Goal: Transaction & Acquisition: Purchase product/service

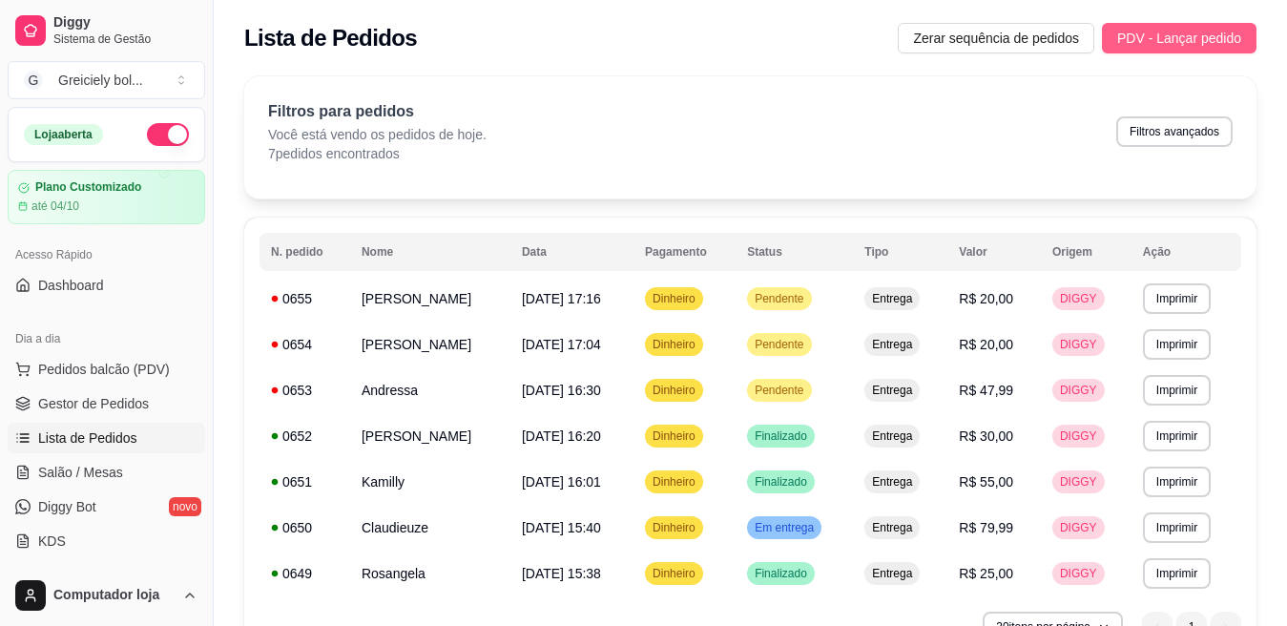
click at [1197, 51] on button "PDV - Lançar pedido" at bounding box center [1179, 38] width 155 height 31
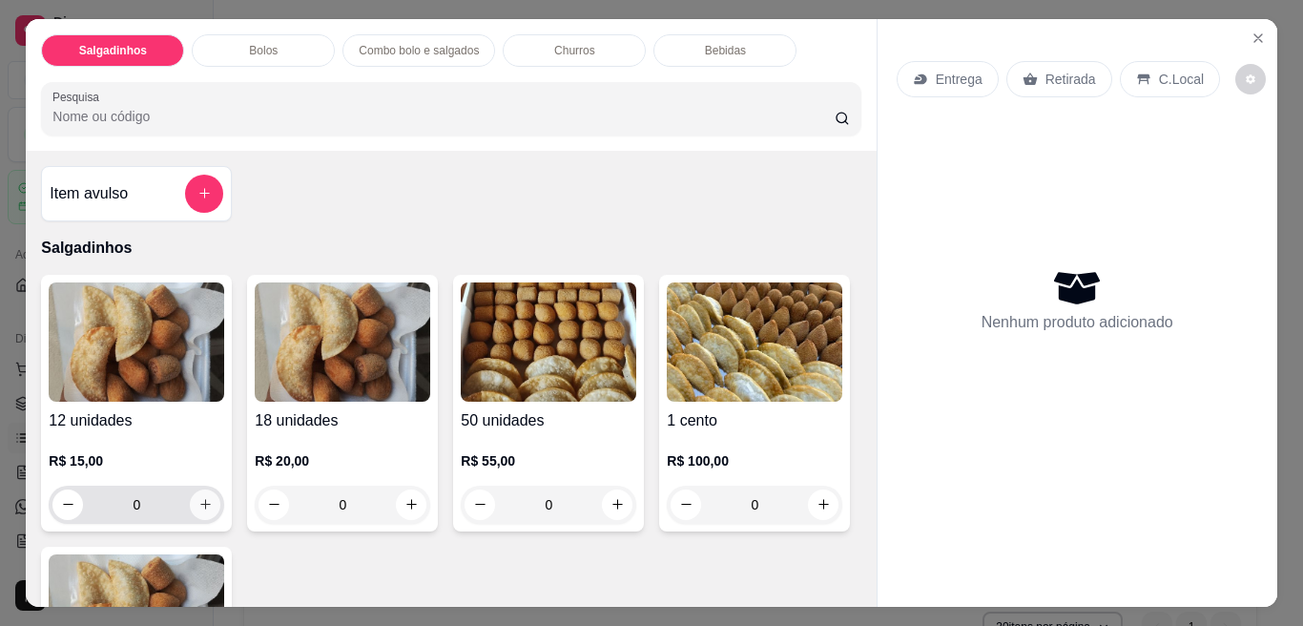
click at [198, 498] on icon "increase-product-quantity" at bounding box center [205, 504] width 14 height 14
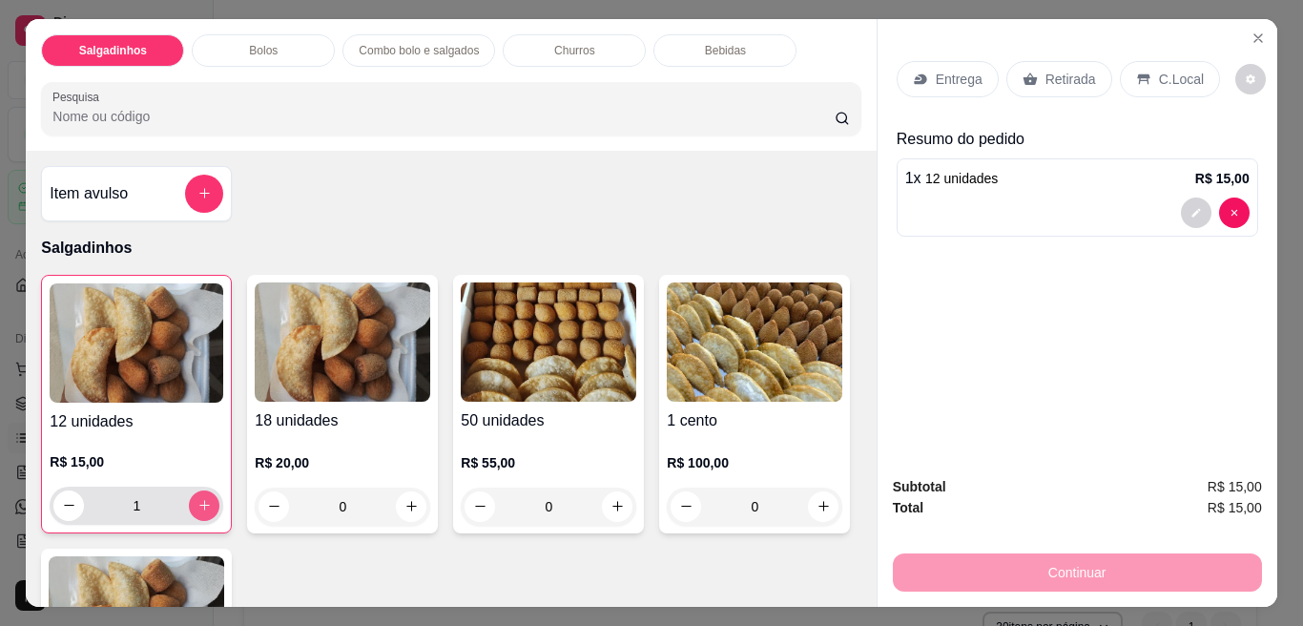
type input "1"
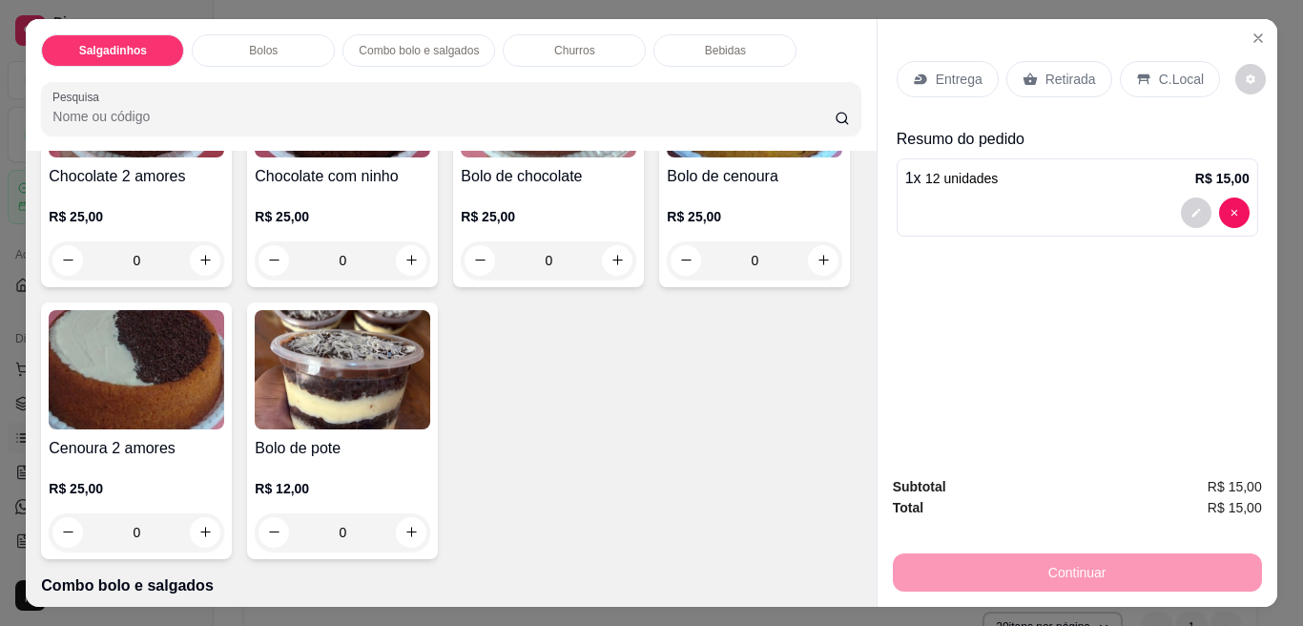
scroll to position [860, 0]
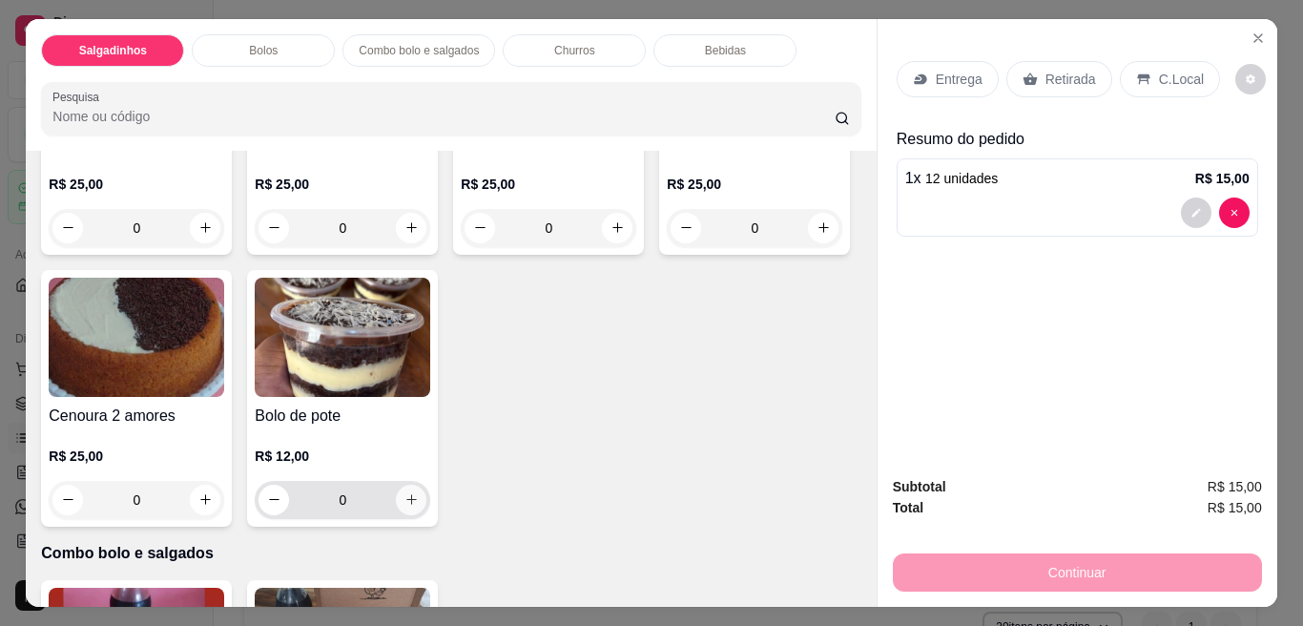
click at [419, 497] on icon "increase-product-quantity" at bounding box center [411, 499] width 14 height 14
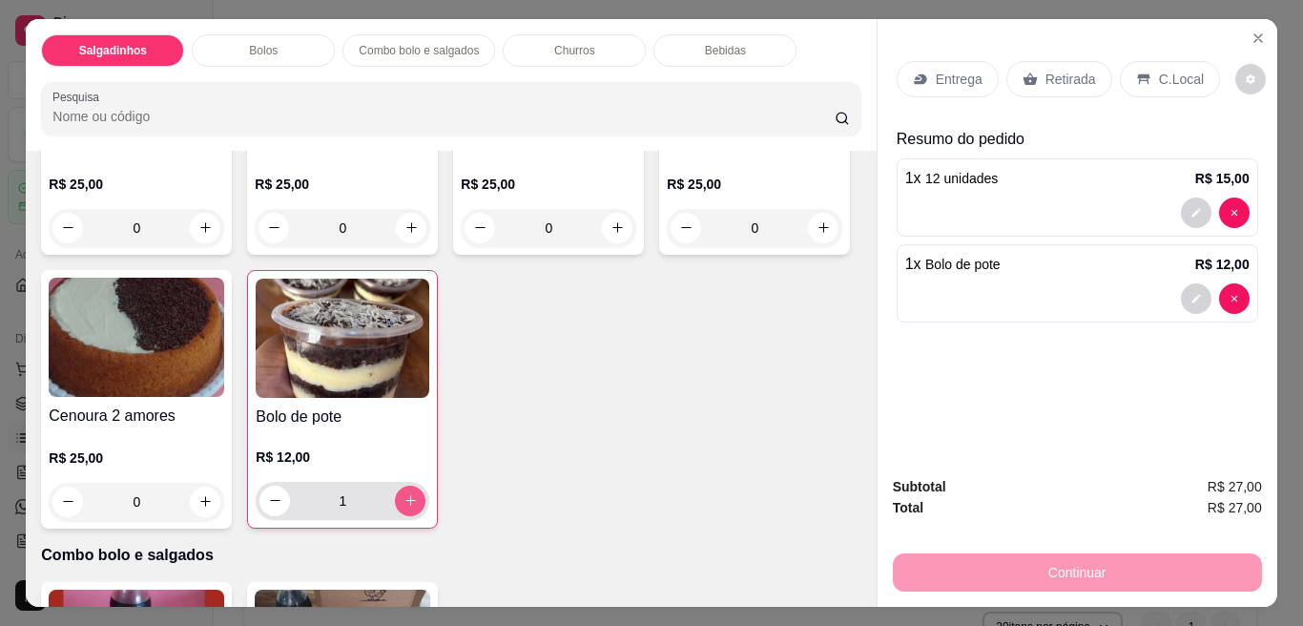
type input "1"
click at [937, 61] on div "Entrega" at bounding box center [948, 79] width 102 height 36
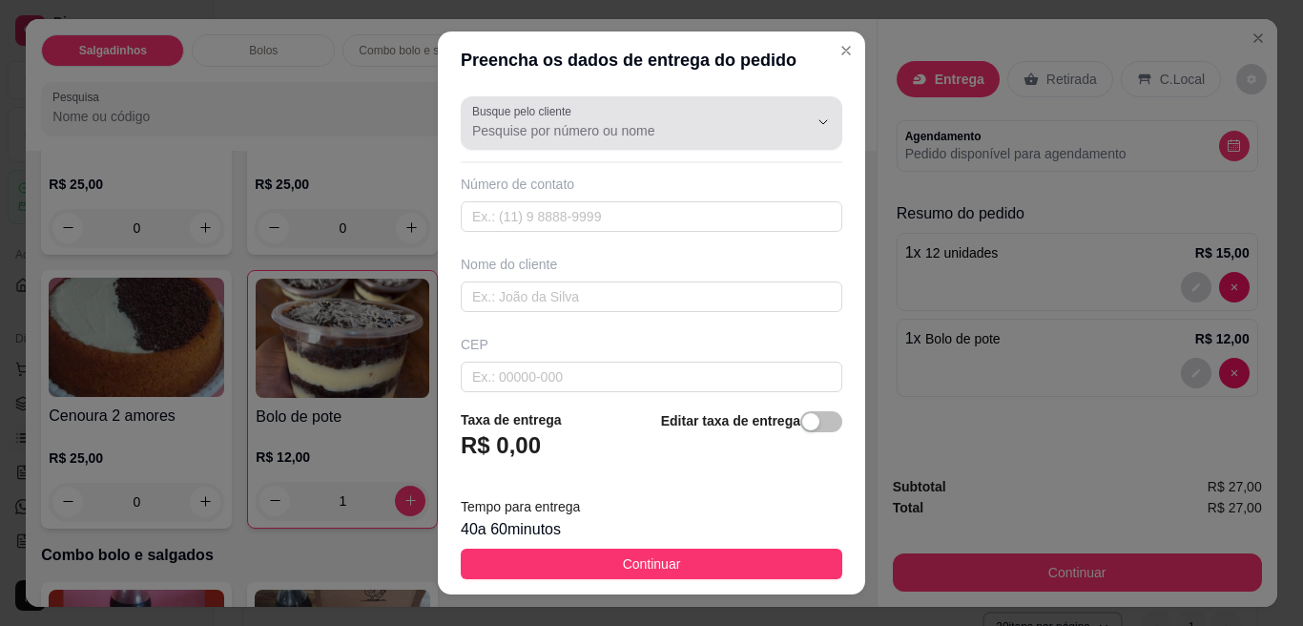
click at [633, 134] on input "Busque pelo cliente" at bounding box center [624, 130] width 305 height 19
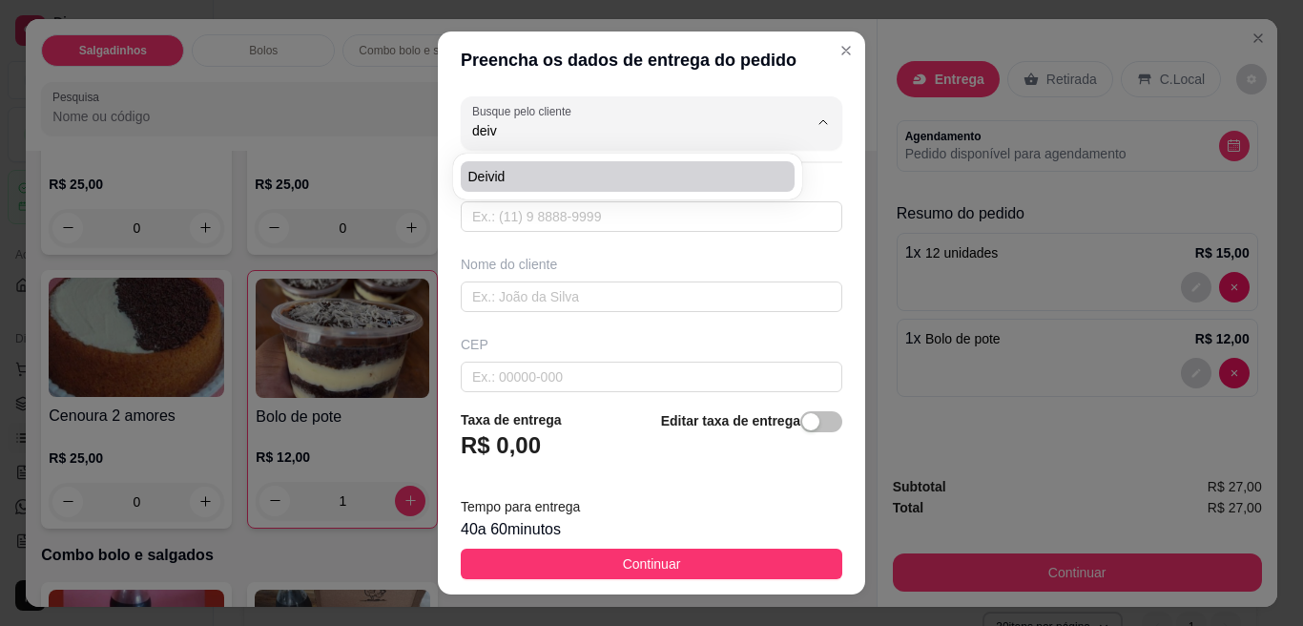
click at [564, 174] on span "Deivid" at bounding box center [617, 176] width 299 height 19
type input "Deivid"
type input "65999350909"
type input "Deivid"
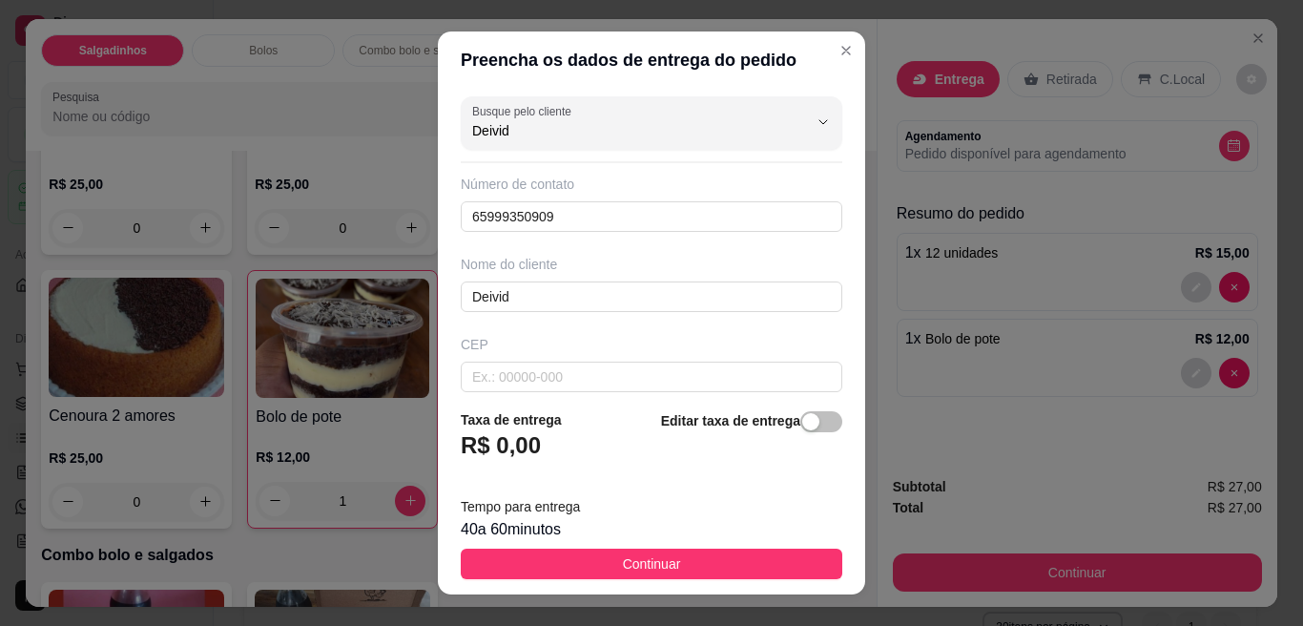
type input "Deivid"
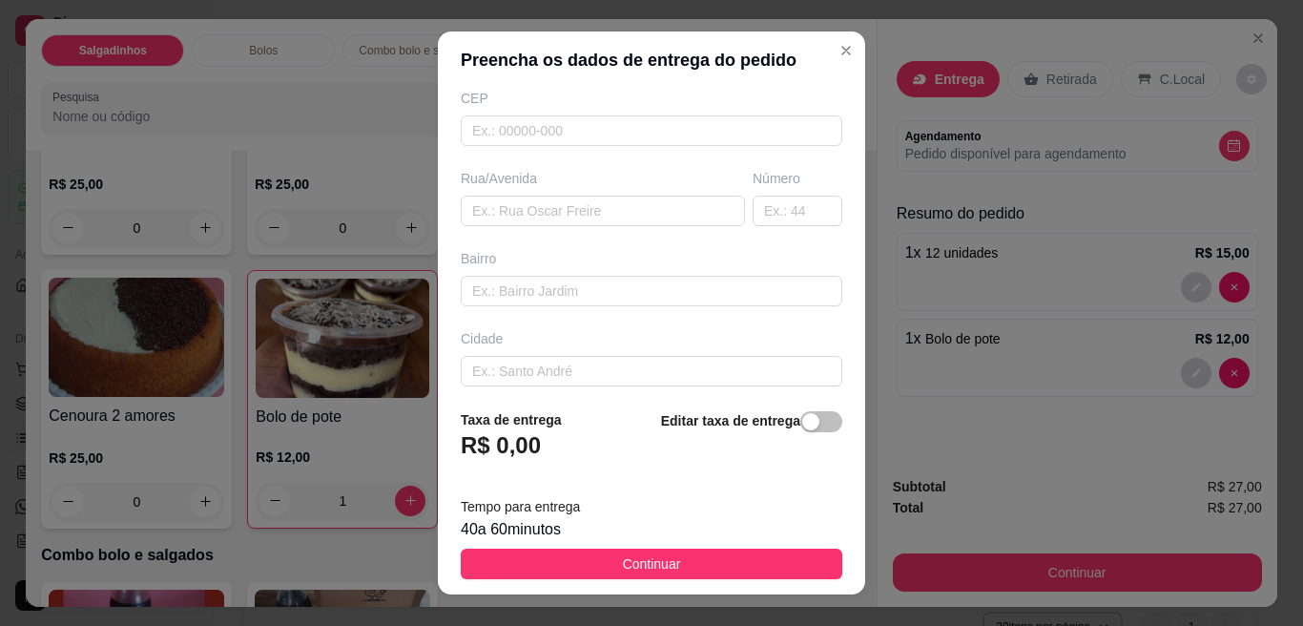
scroll to position [247, 0]
click at [815, 264] on div "Busque pelo cliente Deivid Número de contato 65999350909 Nome do cliente Deivid…" at bounding box center [651, 241] width 427 height 305
click at [618, 184] on input "text" at bounding box center [652, 199] width 382 height 31
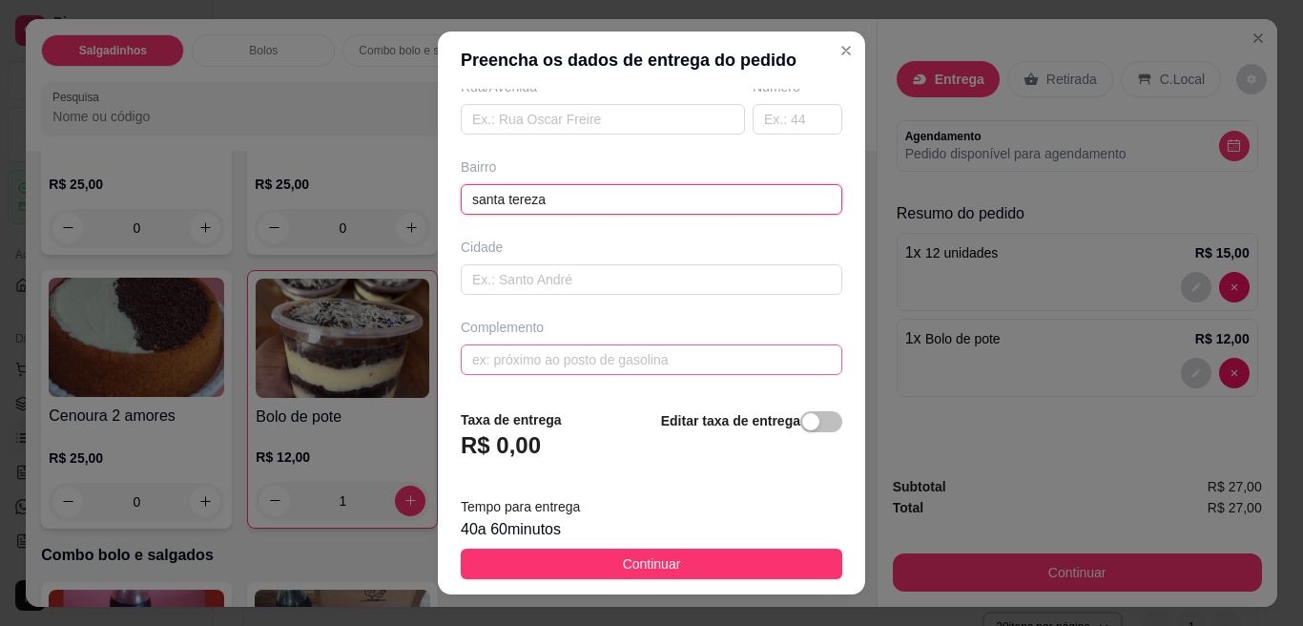
type input "santa tereza"
click at [527, 358] on input "text" at bounding box center [652, 359] width 382 height 31
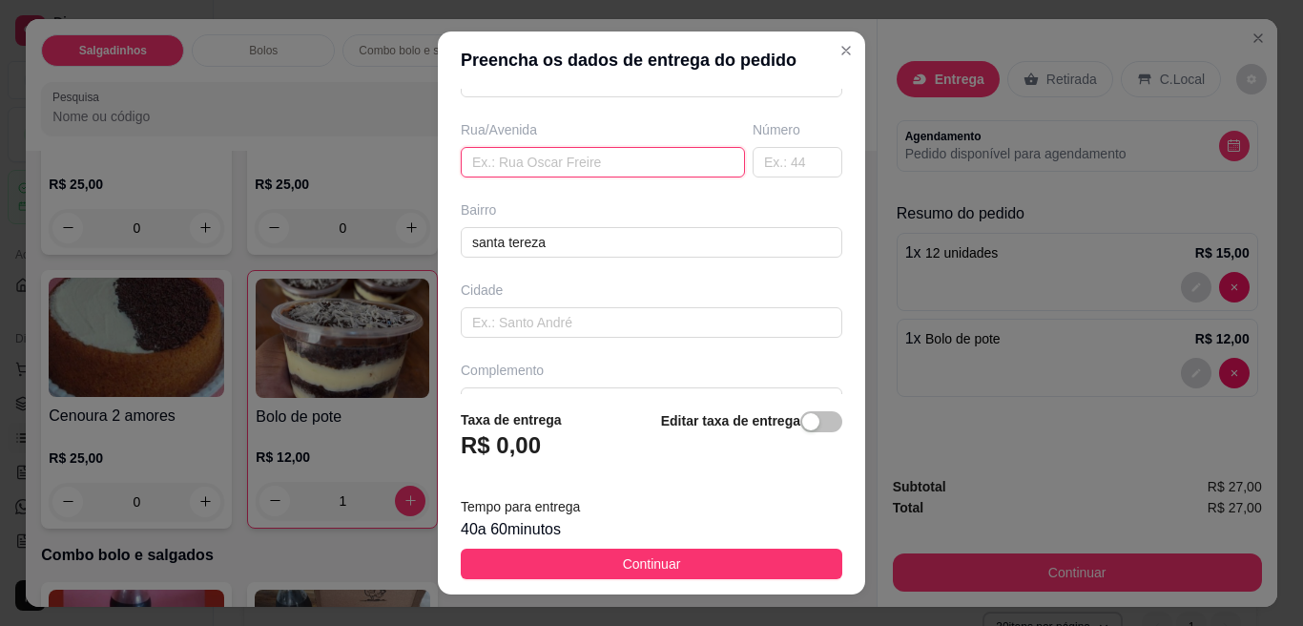
click at [633, 168] on input "text" at bounding box center [603, 162] width 284 height 31
type input "[PERSON_NAME]"
click at [753, 163] on input "text" at bounding box center [798, 162] width 90 height 31
type input "14"
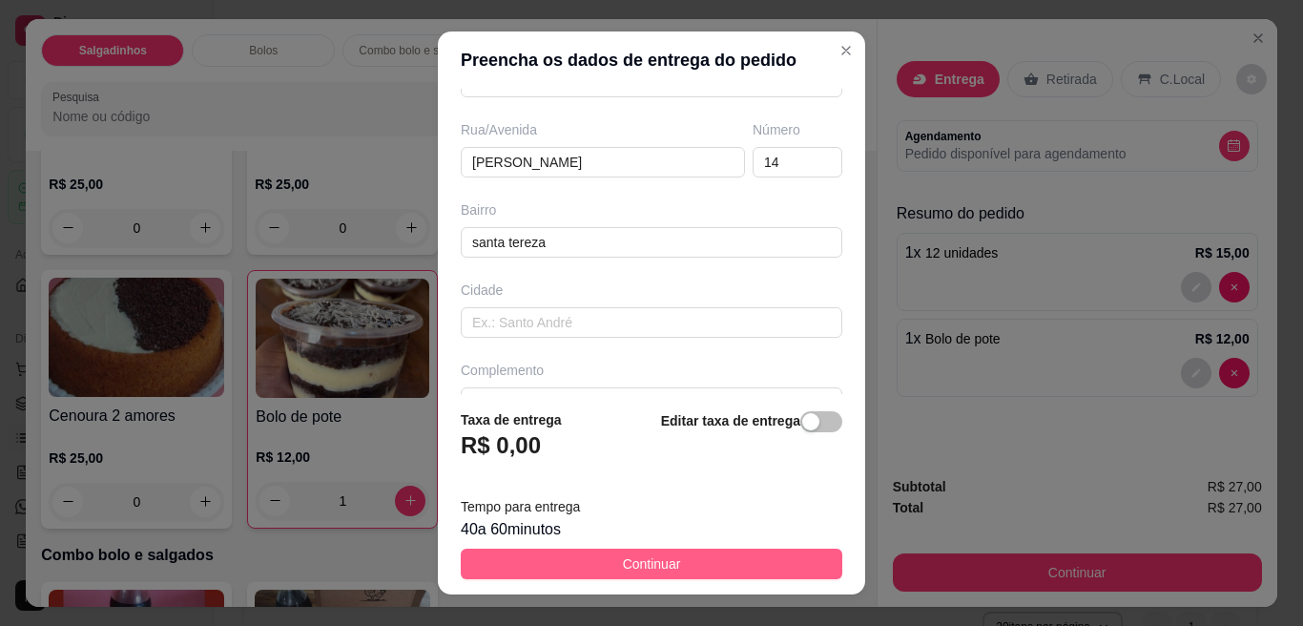
click at [658, 569] on span "Continuar" at bounding box center [652, 563] width 58 height 21
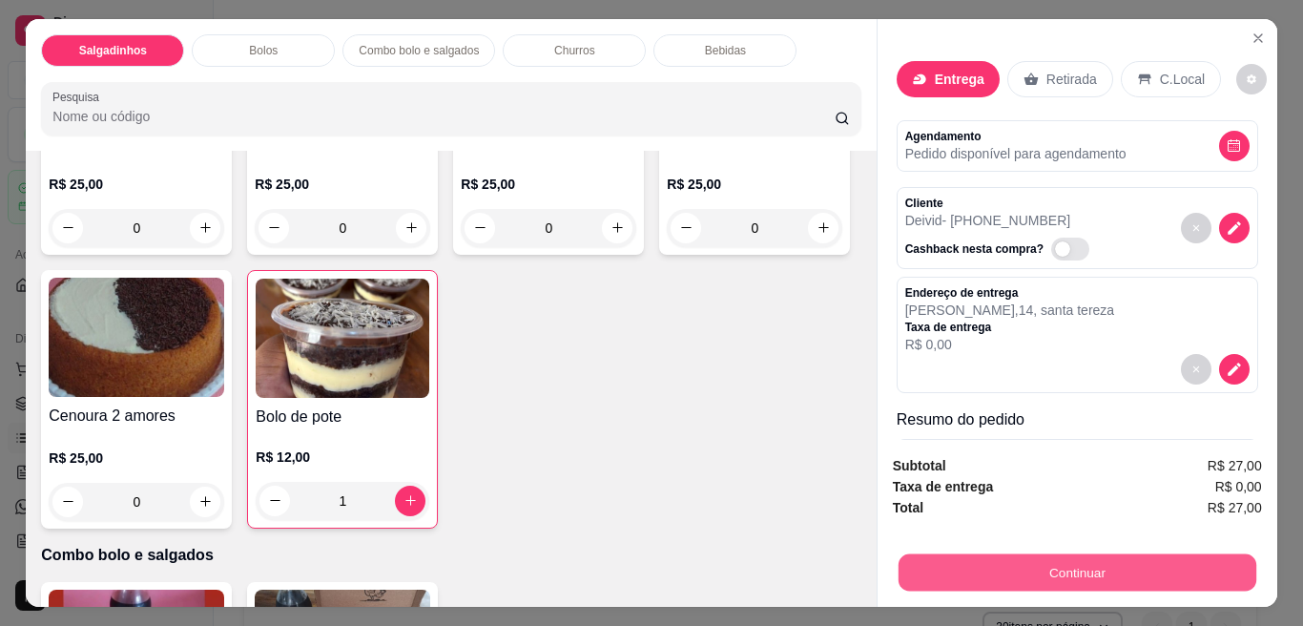
click at [1083, 566] on button "Continuar" at bounding box center [1076, 572] width 358 height 37
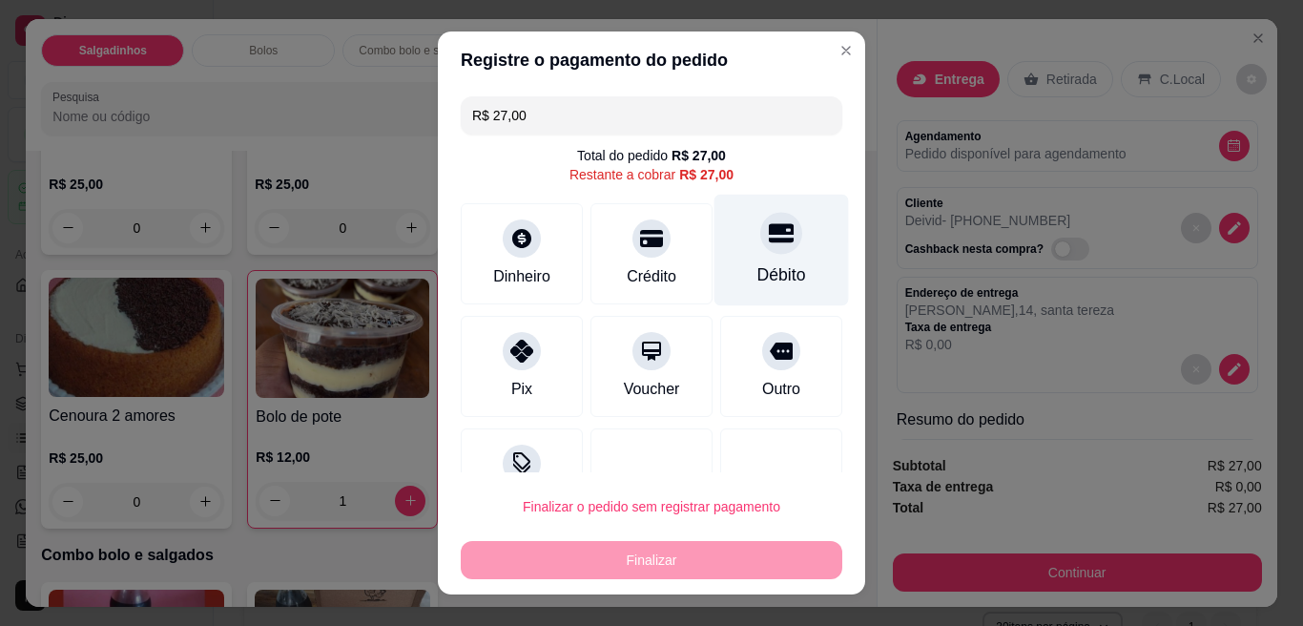
click at [769, 237] on icon at bounding box center [781, 232] width 25 height 25
type input "R$ 0,00"
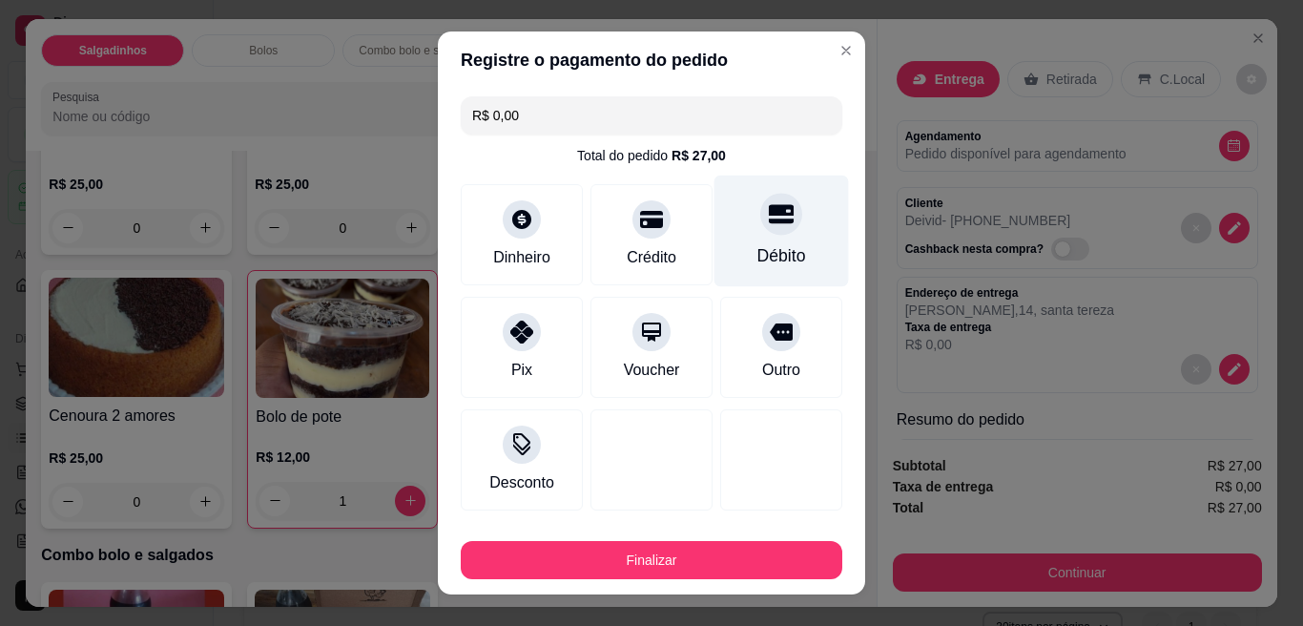
click at [757, 264] on div "Débito" at bounding box center [781, 255] width 49 height 25
click at [769, 225] on icon at bounding box center [781, 213] width 25 height 25
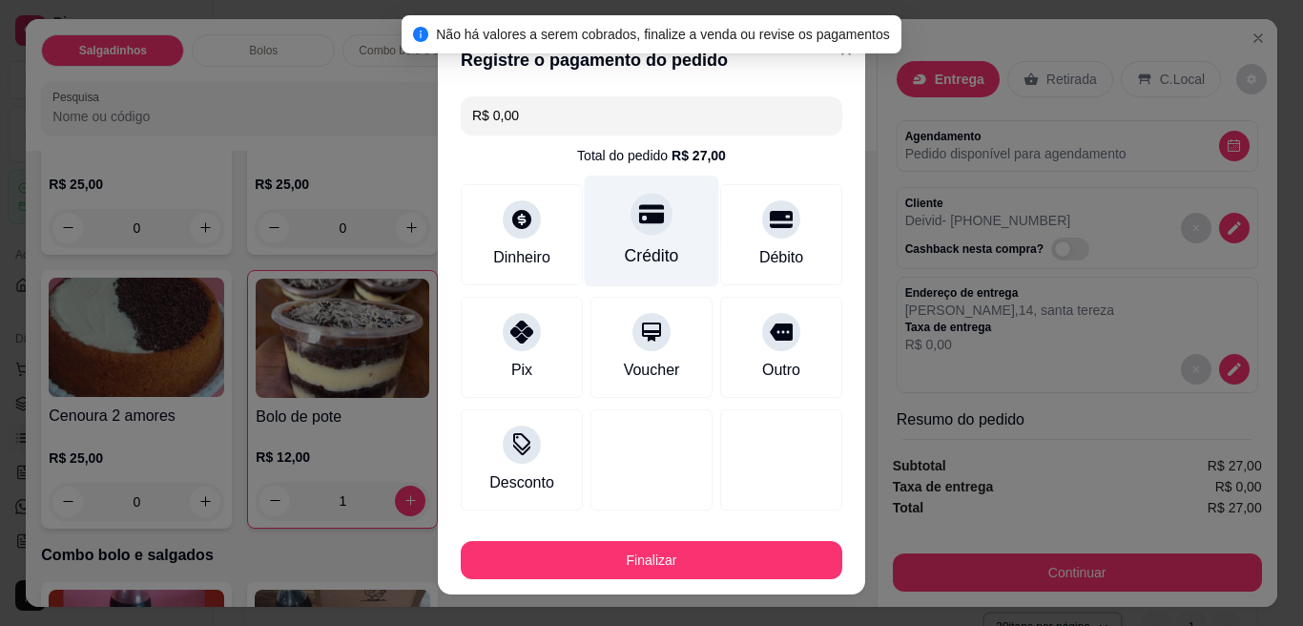
click at [639, 207] on icon at bounding box center [651, 213] width 25 height 19
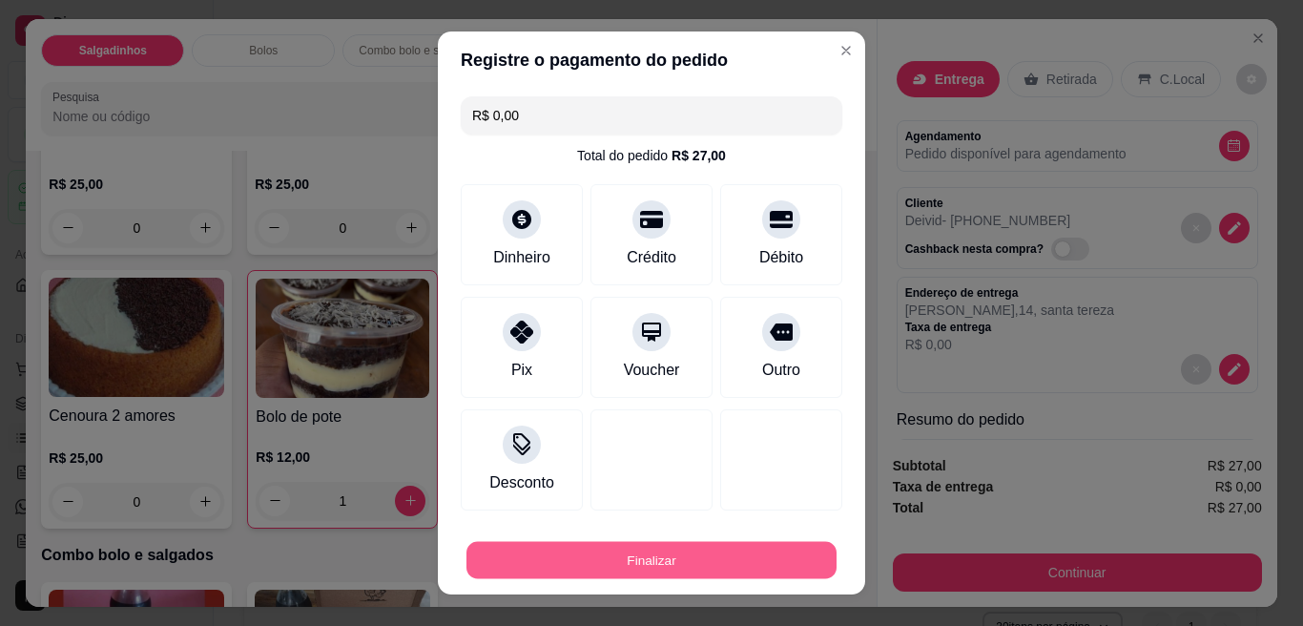
click at [567, 556] on button "Finalizar" at bounding box center [651, 560] width 370 height 37
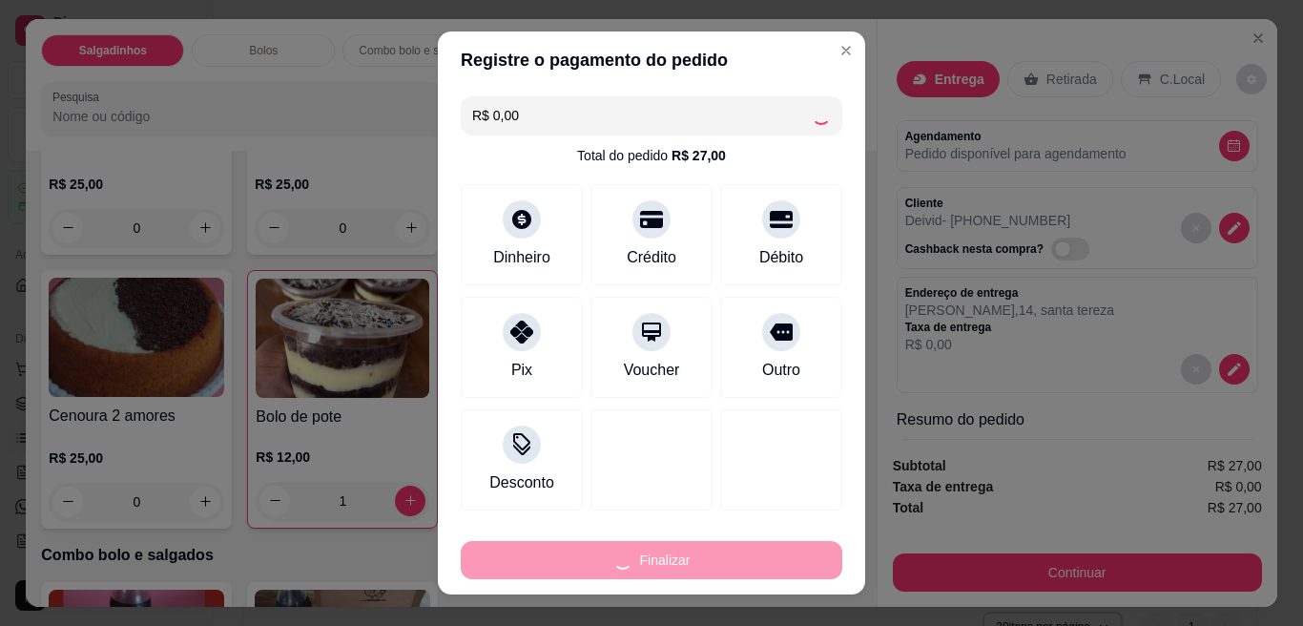
type input "0"
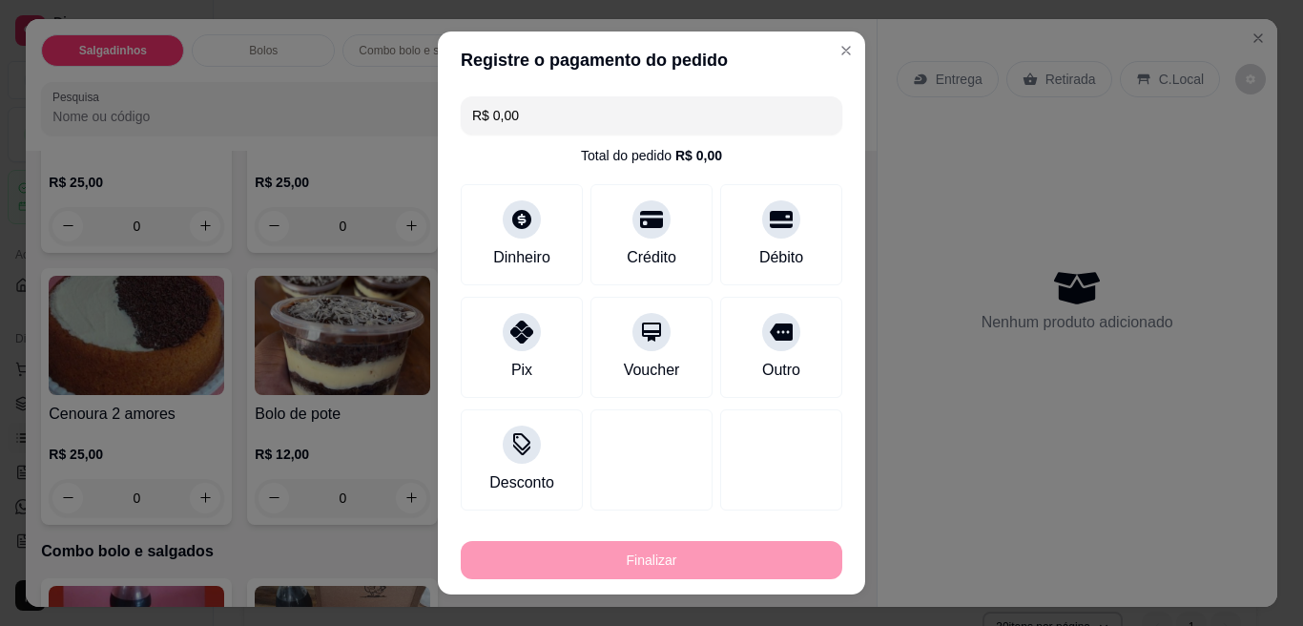
type input "-R$ 27,00"
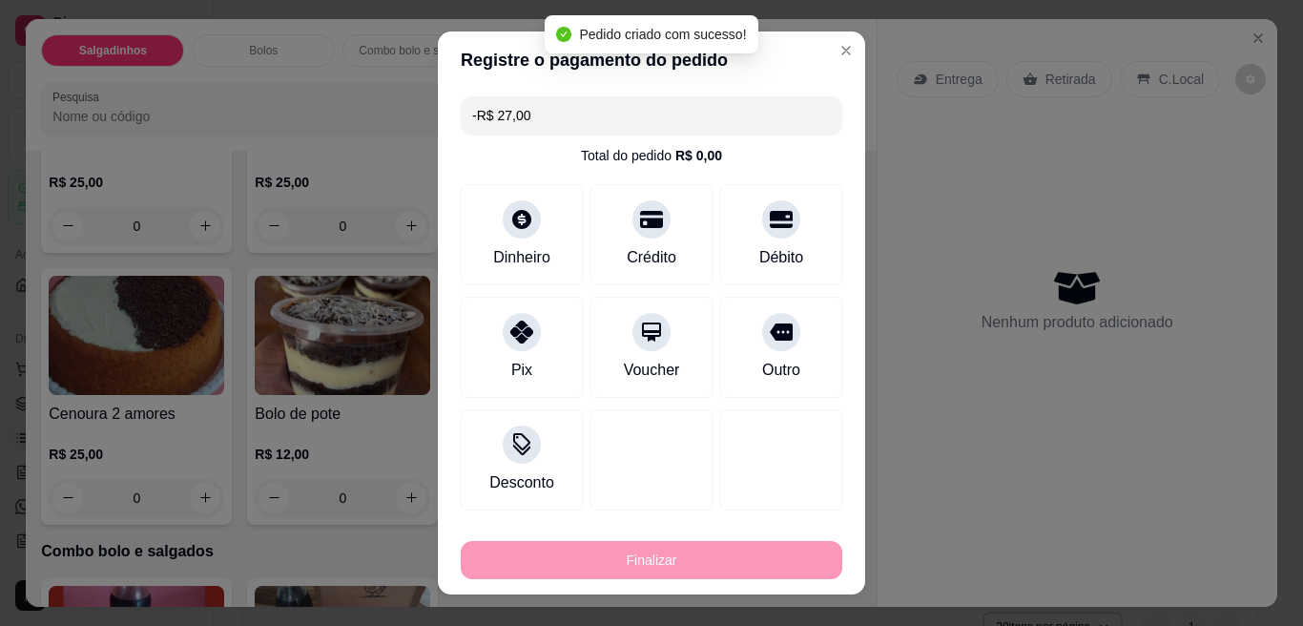
scroll to position [858, 0]
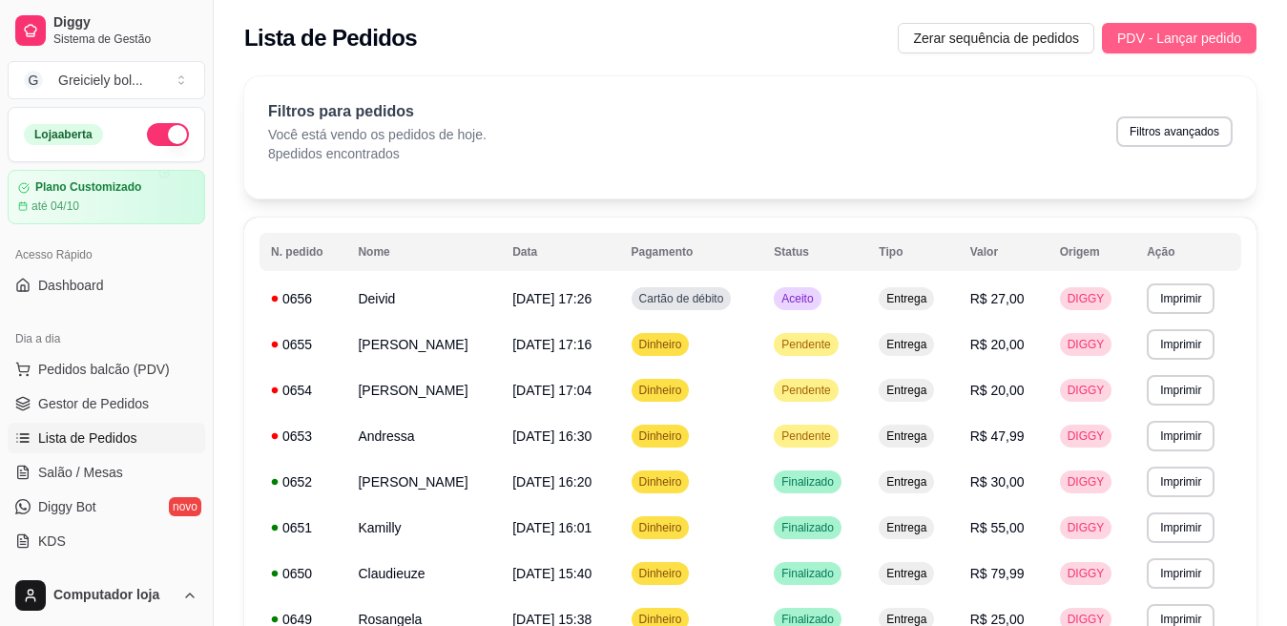
click at [1156, 29] on span "PDV - Lançar pedido" at bounding box center [1179, 38] width 124 height 21
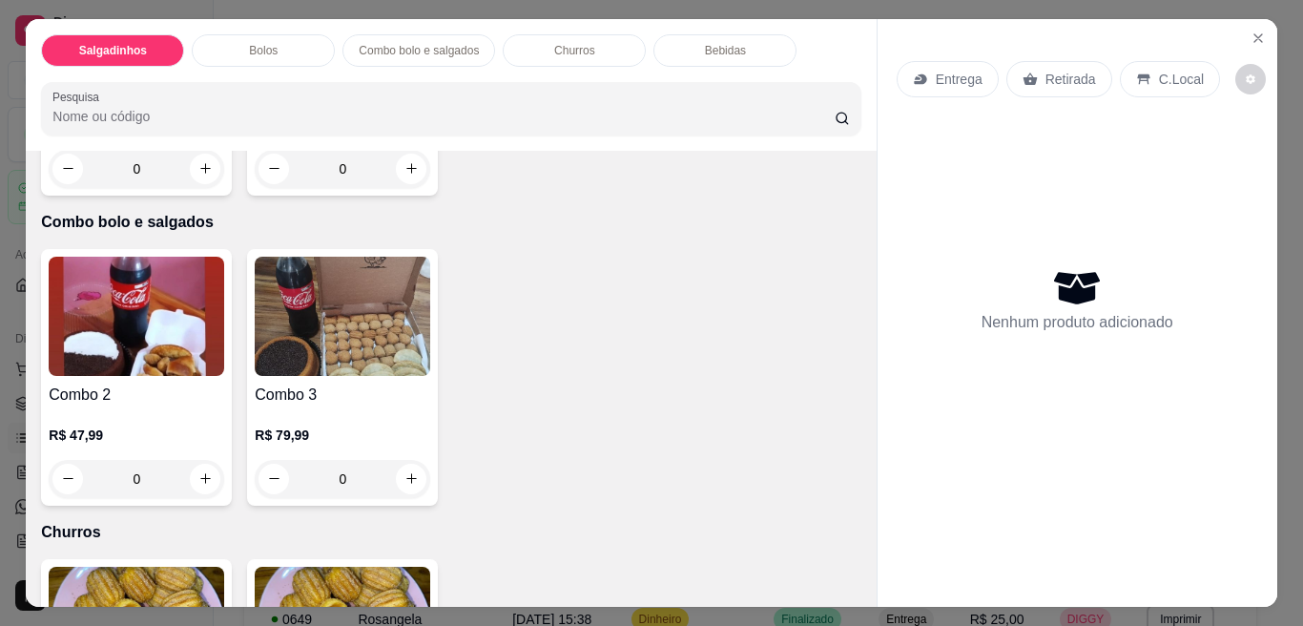
scroll to position [1196, 0]
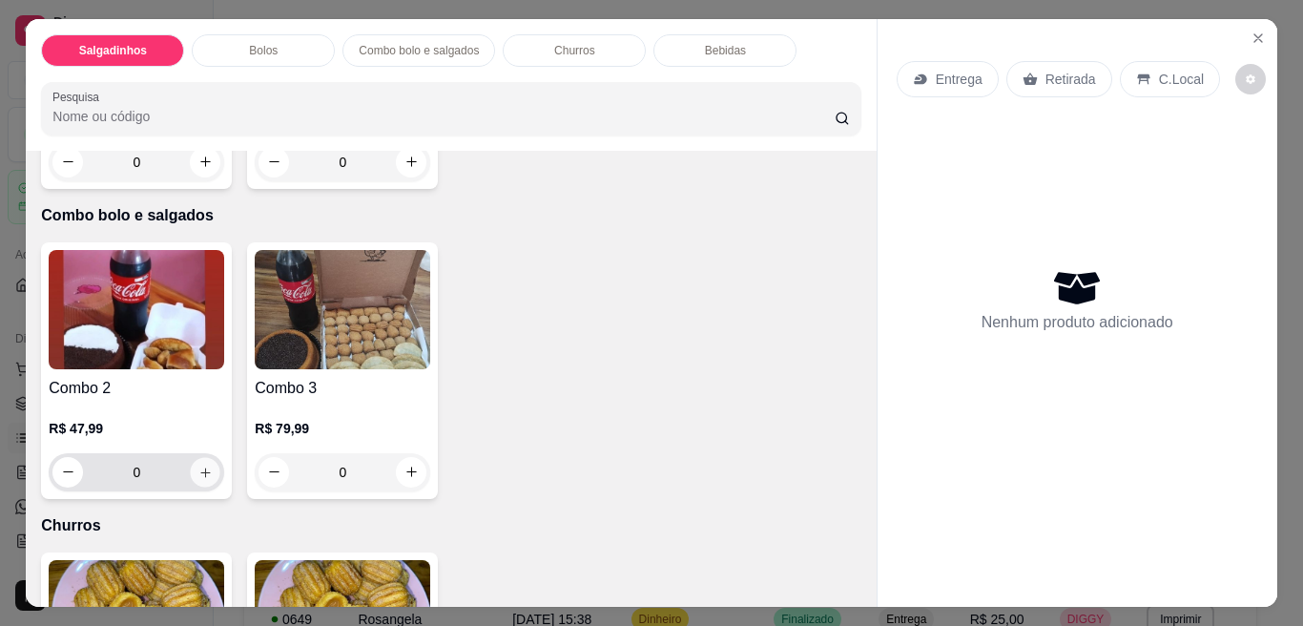
click at [198, 468] on icon "increase-product-quantity" at bounding box center [205, 471] width 14 height 14
type input "1"
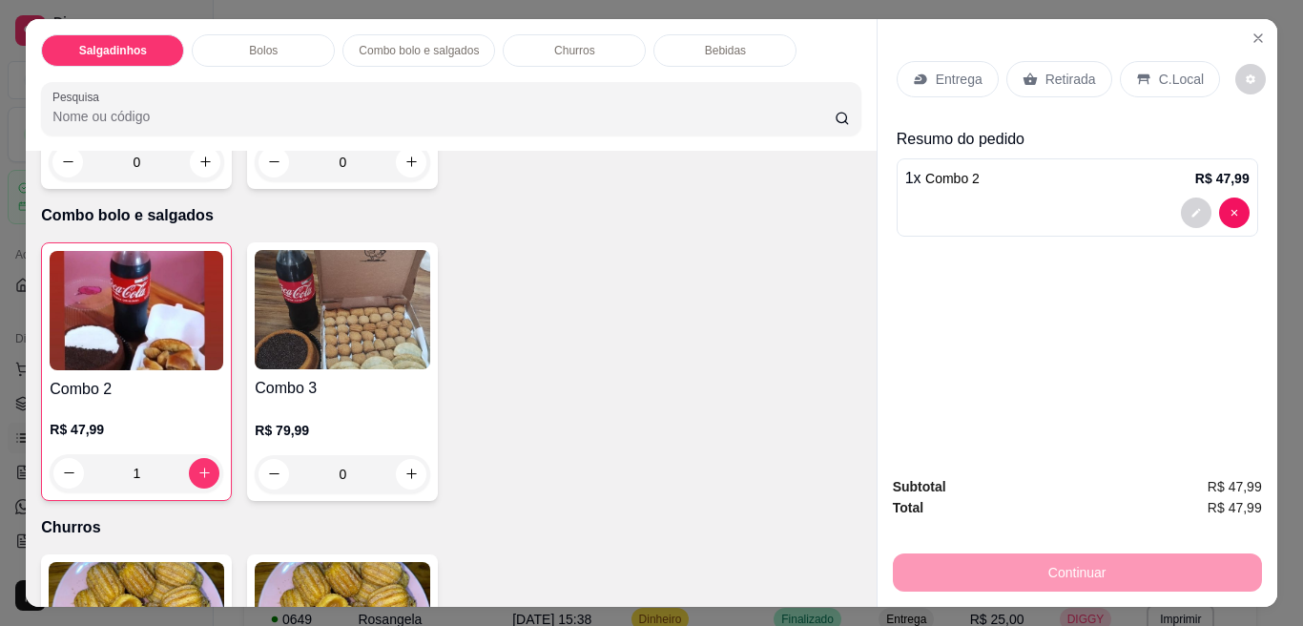
click at [948, 562] on div "Continuar" at bounding box center [1077, 569] width 369 height 43
click at [918, 72] on icon at bounding box center [920, 79] width 15 height 15
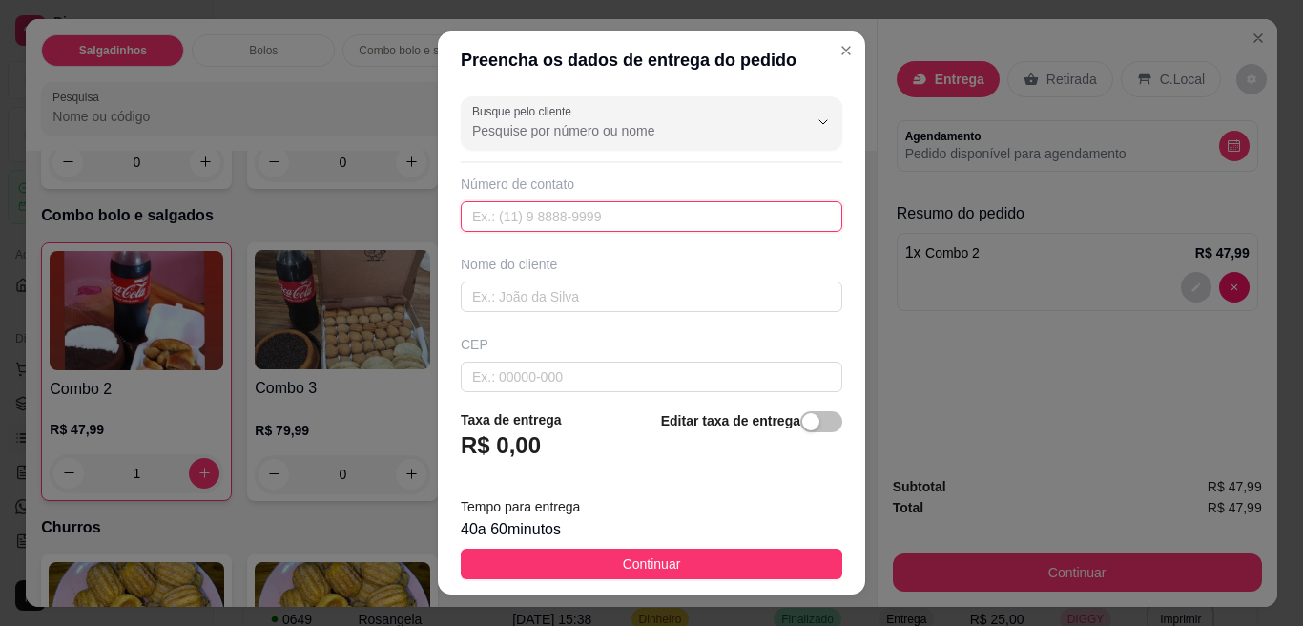
click at [649, 214] on input "text" at bounding box center [652, 216] width 382 height 31
type input "[PHONE_NUMBER]"
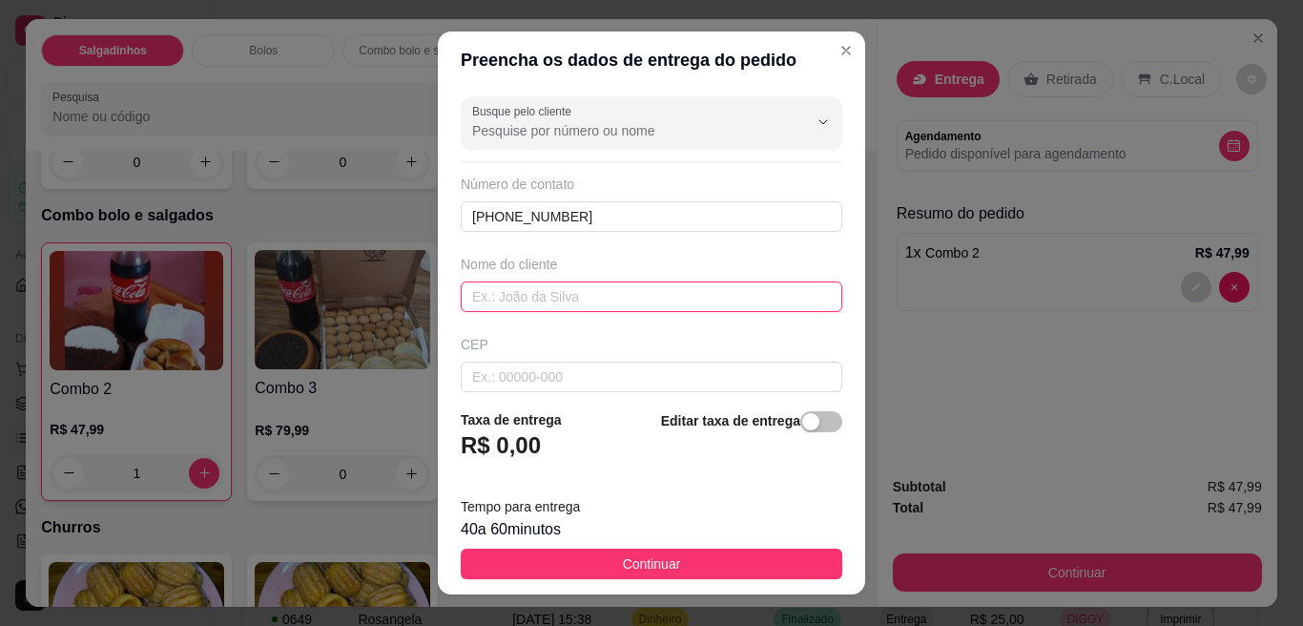
click at [547, 295] on input "text" at bounding box center [652, 296] width 382 height 31
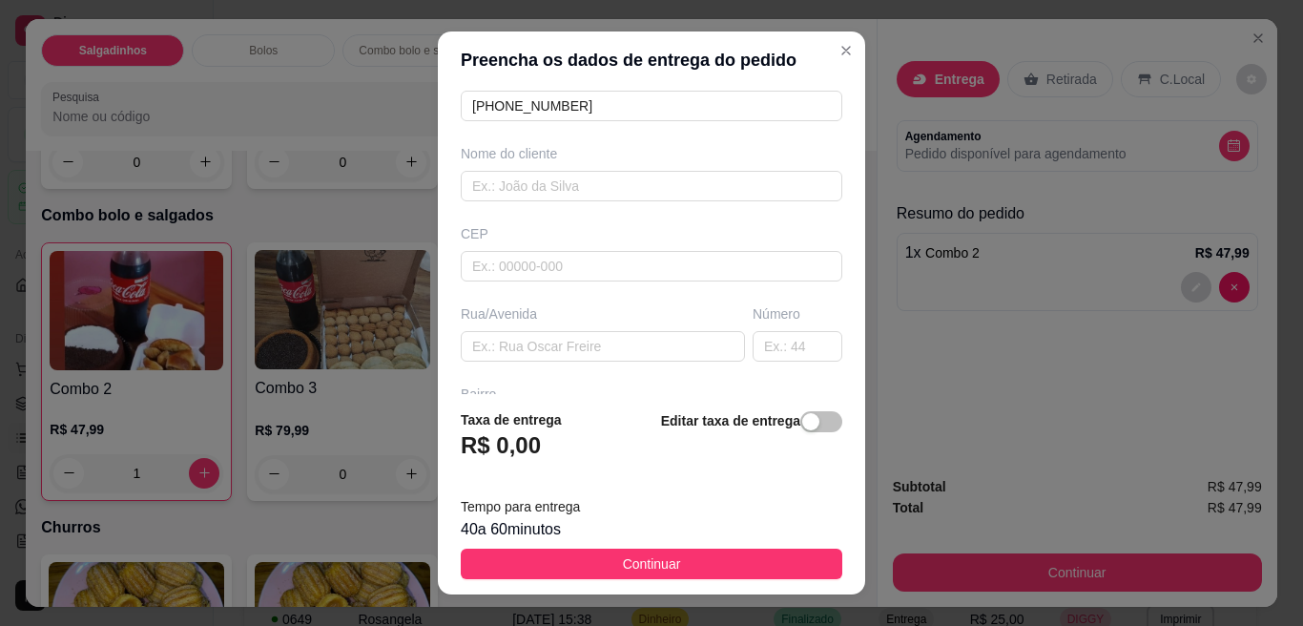
scroll to position [149, 0]
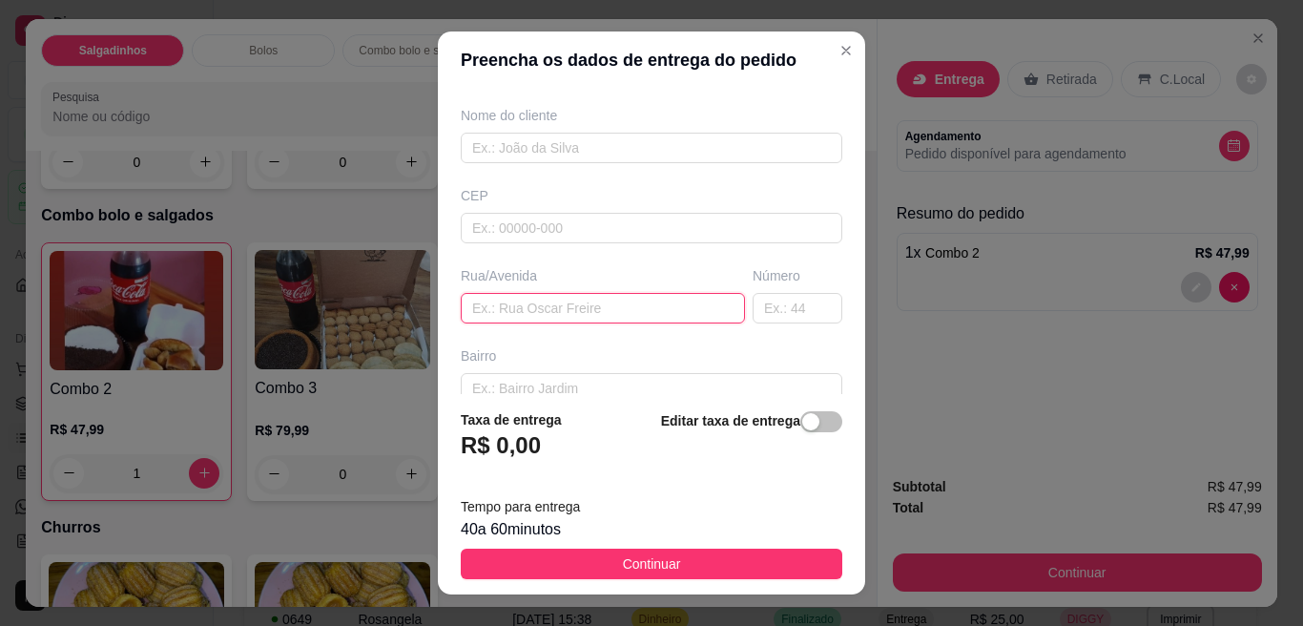
click at [571, 306] on input "text" at bounding box center [603, 308] width 284 height 31
type input "o"
type input "parana"
click at [753, 298] on input "text" at bounding box center [798, 308] width 90 height 31
type input "18"
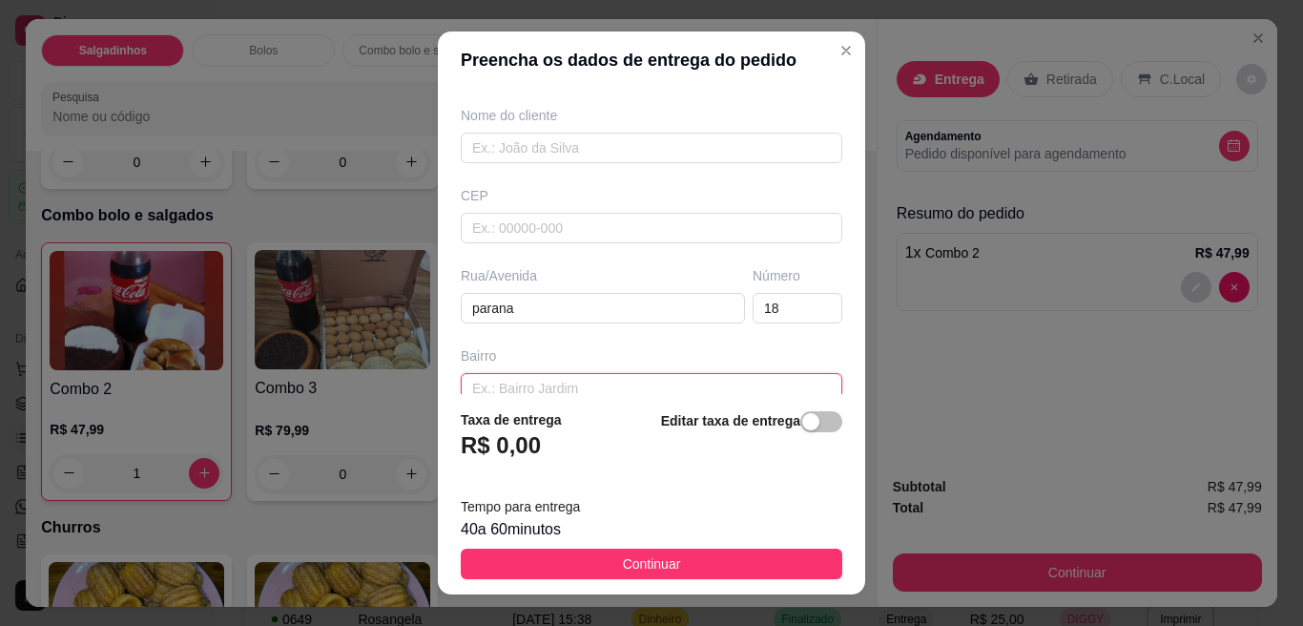
click at [700, 375] on input "text" at bounding box center [652, 388] width 382 height 31
type input "[GEOGRAPHIC_DATA]"
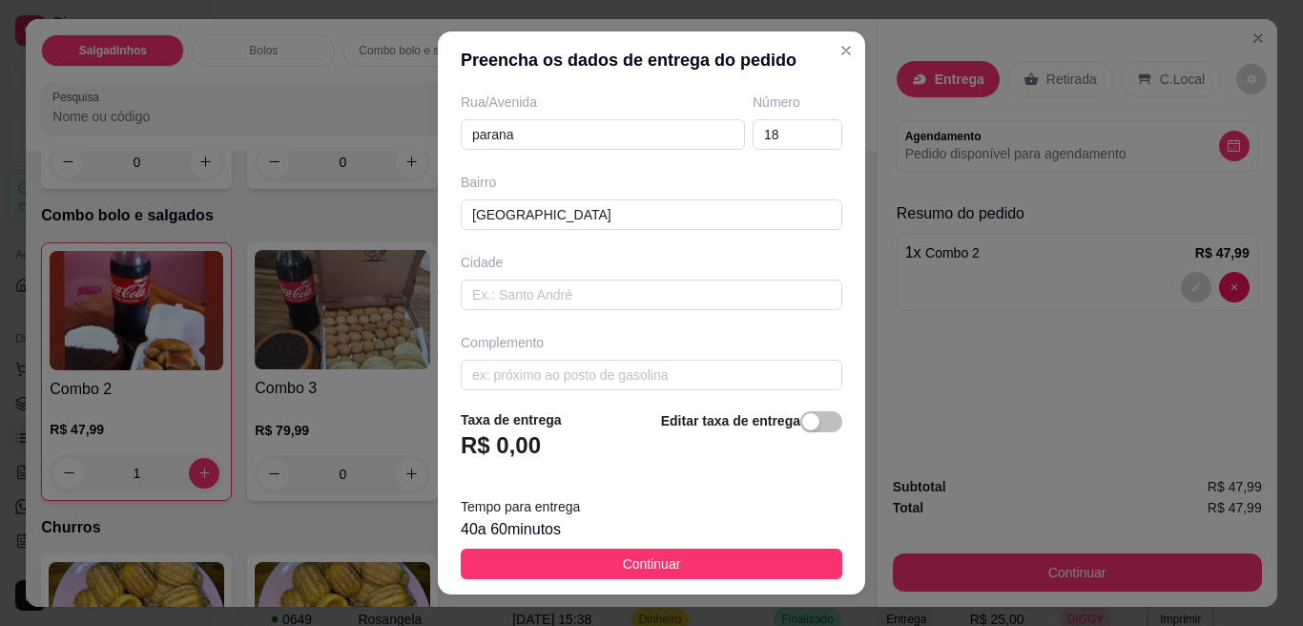
scroll to position [338, 0]
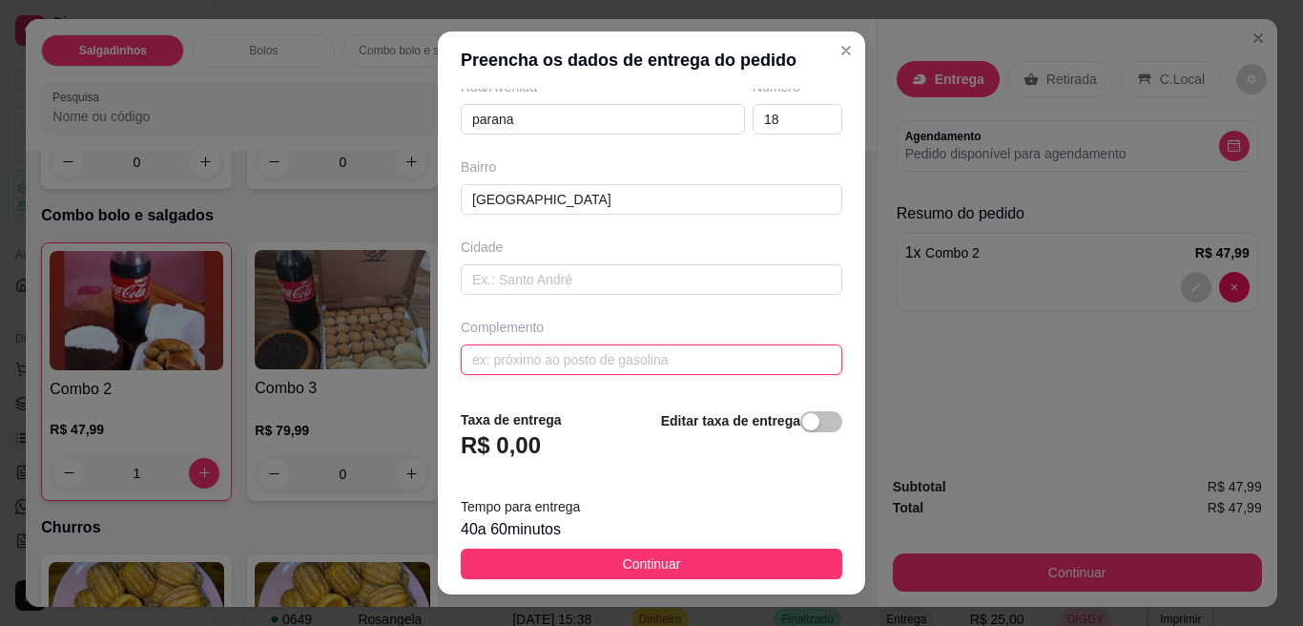
click at [723, 372] on input "text" at bounding box center [652, 359] width 382 height 31
type input "proximo da mercearia do pedrinho"
drag, startPoint x: 621, startPoint y: 259, endPoint x: 630, endPoint y: 286, distance: 28.4
click at [630, 286] on div "Cidade" at bounding box center [651, 265] width 389 height 57
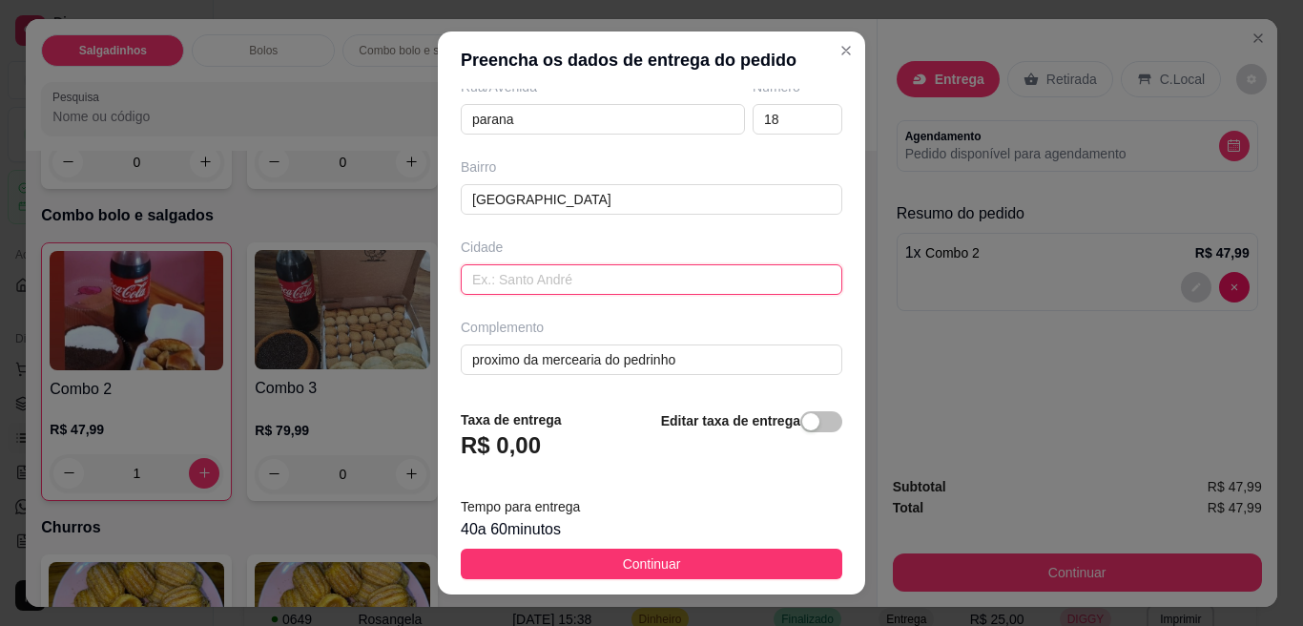
click at [630, 286] on input "text" at bounding box center [652, 279] width 382 height 31
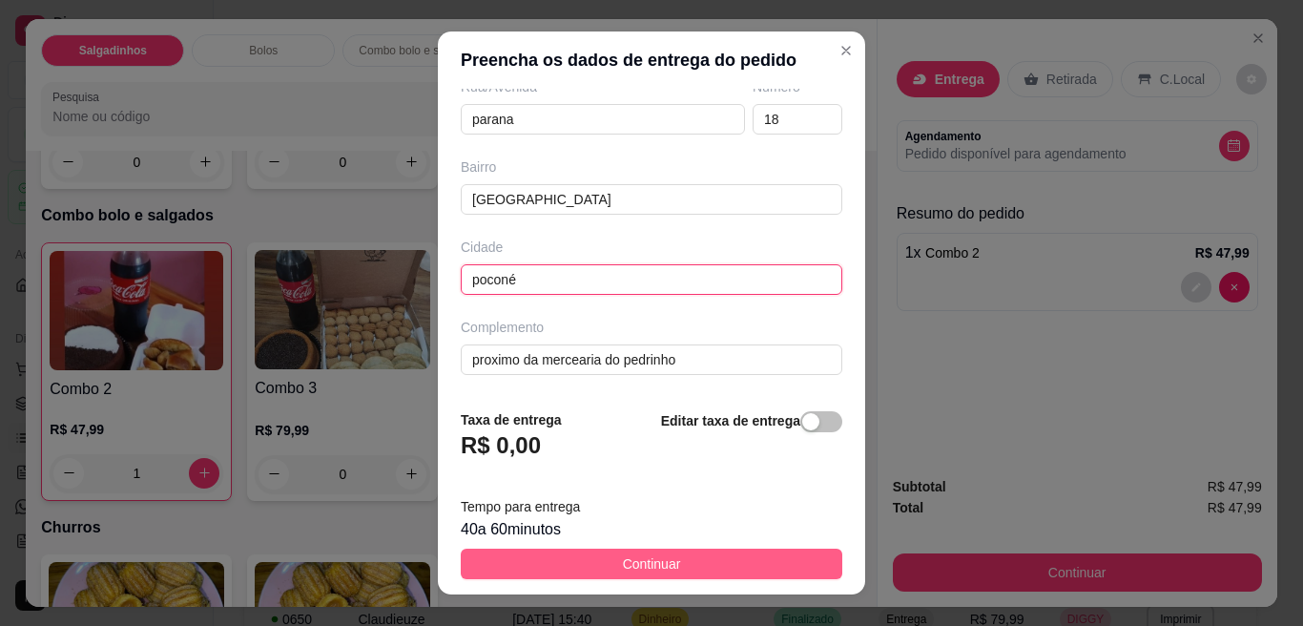
type input "poconé"
click at [658, 563] on span "Continuar" at bounding box center [652, 563] width 58 height 21
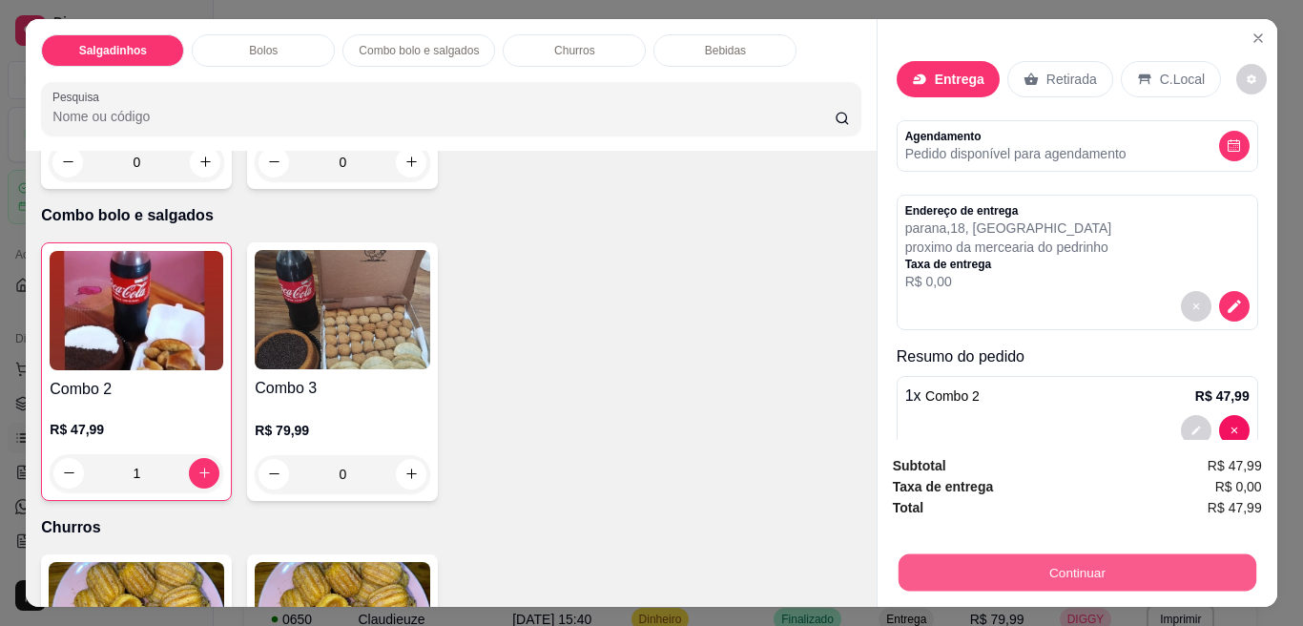
click at [944, 571] on button "Continuar" at bounding box center [1076, 572] width 358 height 37
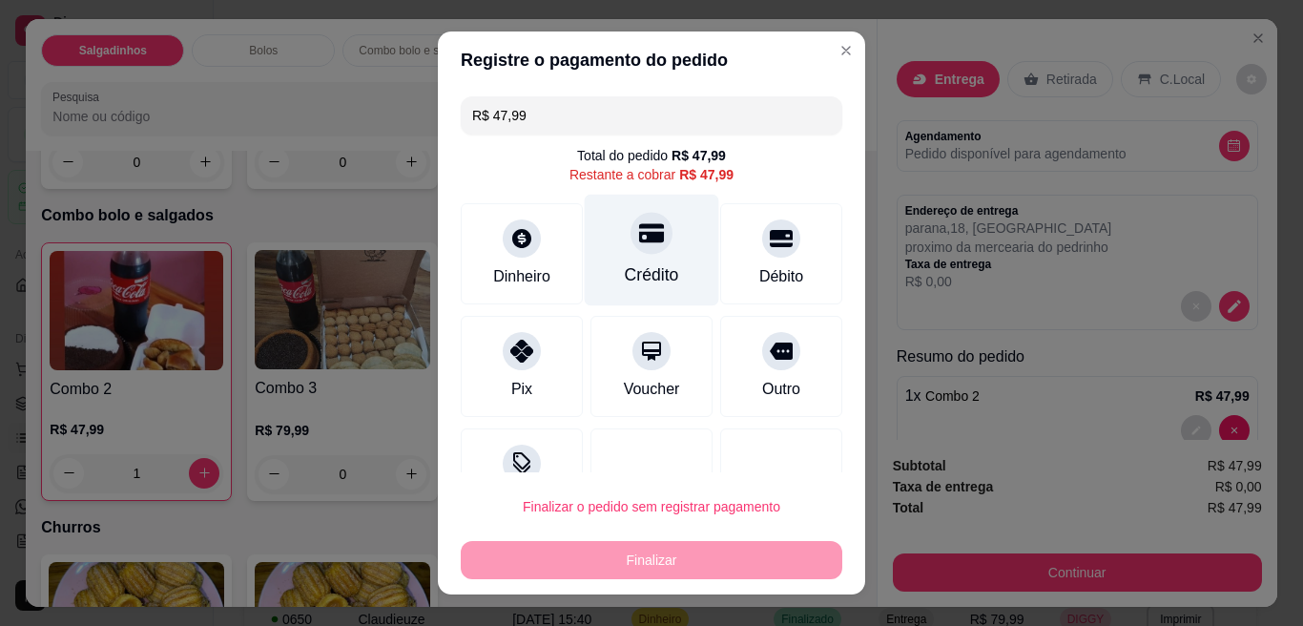
click at [654, 277] on div "Crédito" at bounding box center [652, 251] width 134 height 112
type input "R$ 0,00"
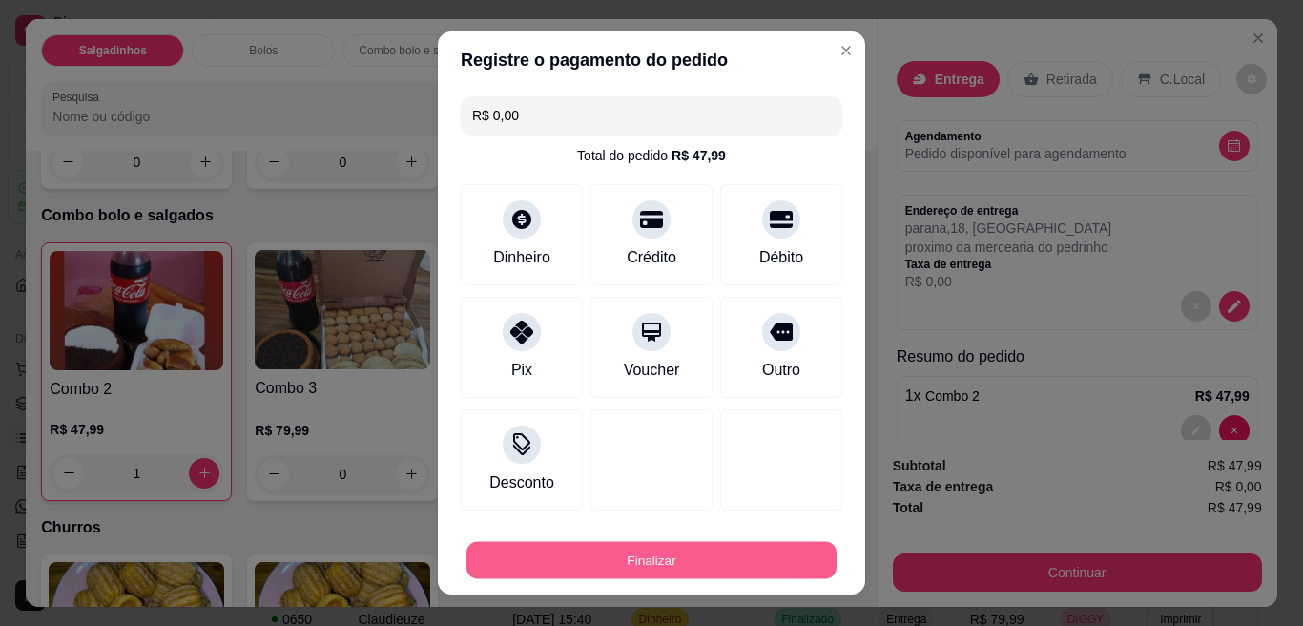
click at [637, 557] on button "Finalizar" at bounding box center [651, 560] width 370 height 37
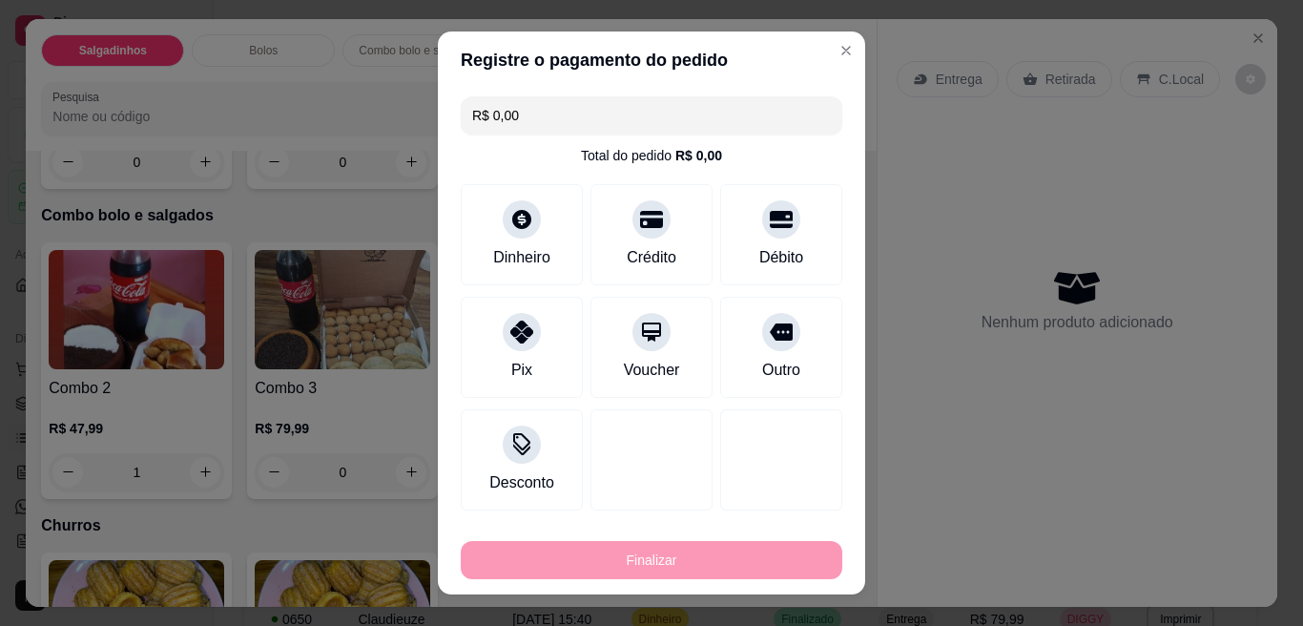
type input "0"
type input "-R$ 47,99"
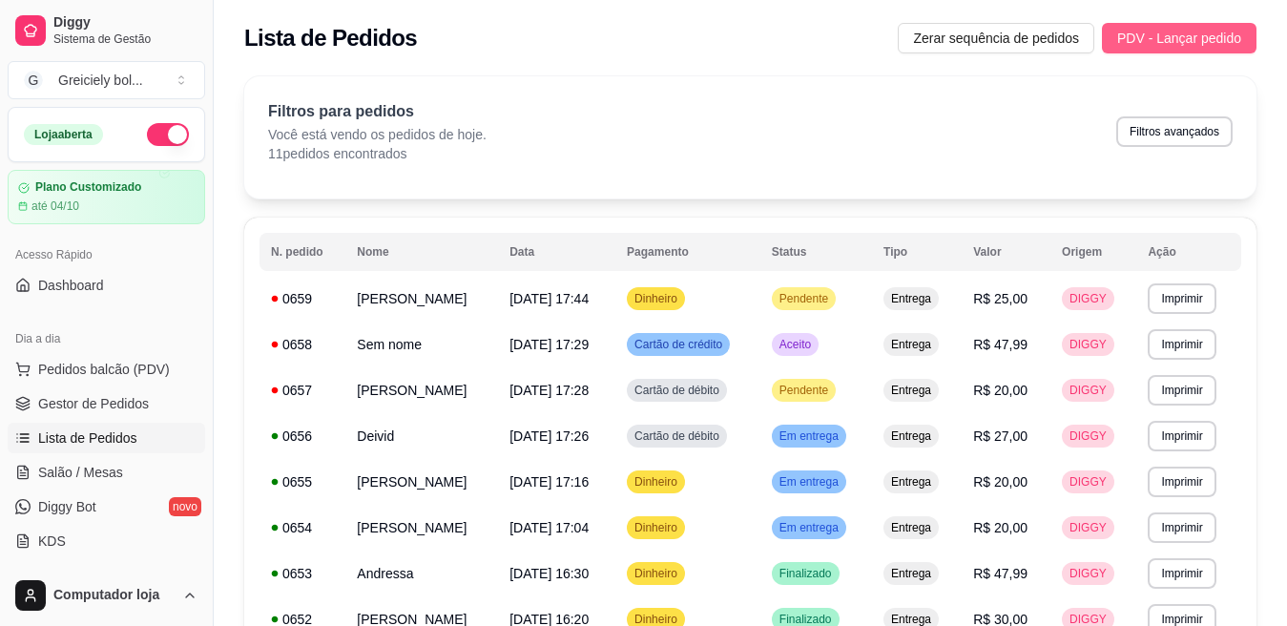
click at [1162, 31] on span "PDV - Lançar pedido" at bounding box center [1179, 38] width 124 height 21
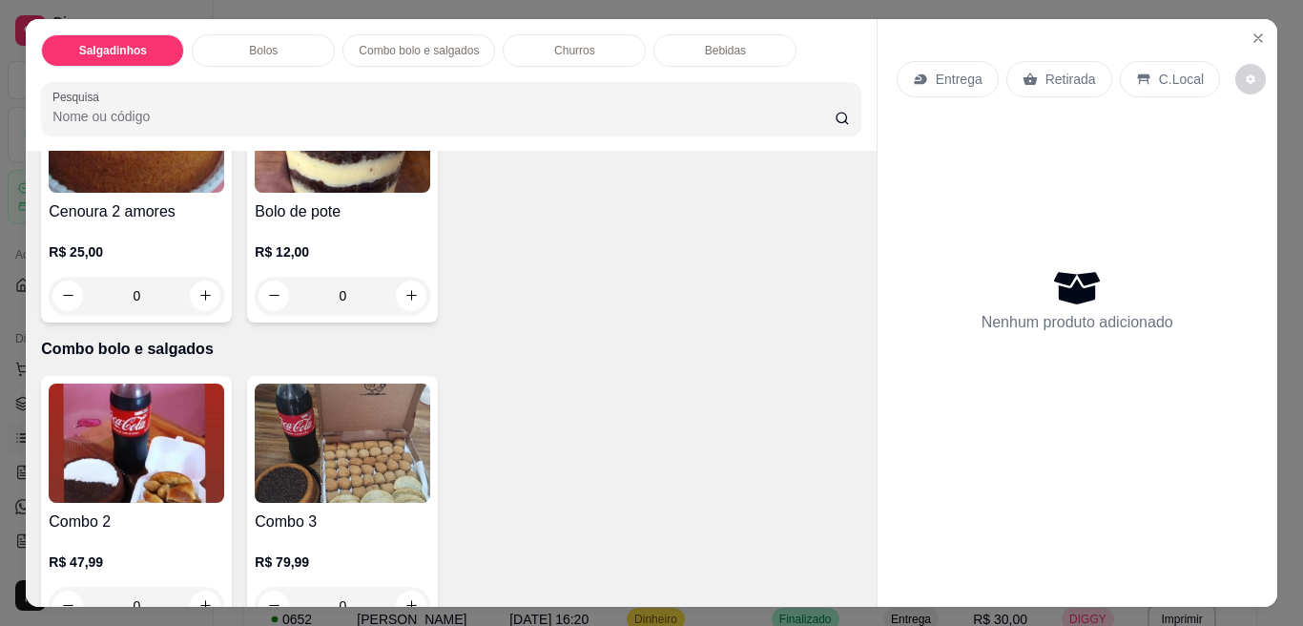
scroll to position [1074, 0]
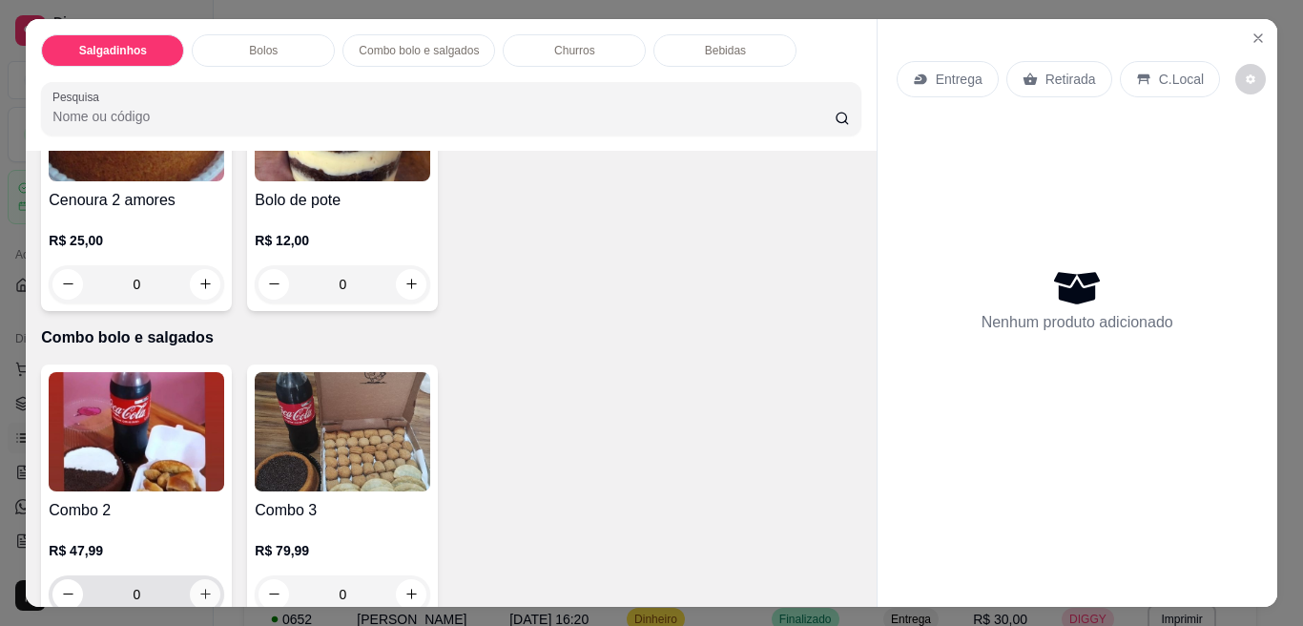
click at [211, 585] on button "increase-product-quantity" at bounding box center [205, 594] width 31 height 31
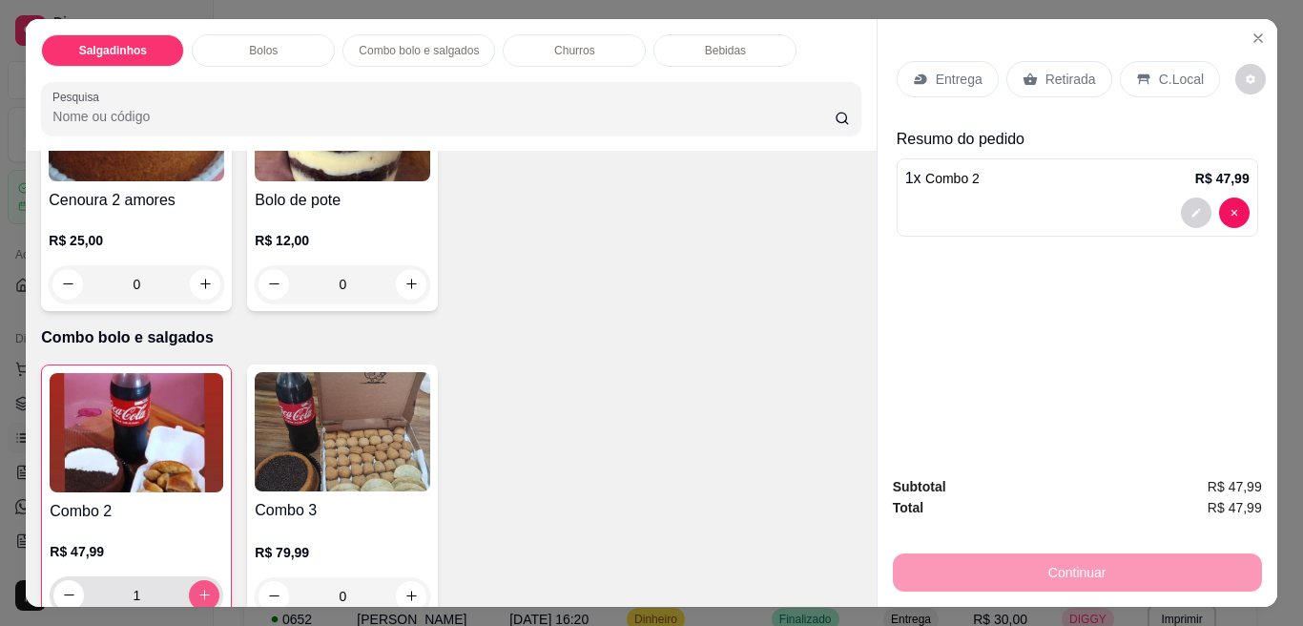
type input "1"
click at [923, 61] on div "Entrega" at bounding box center [948, 79] width 102 height 36
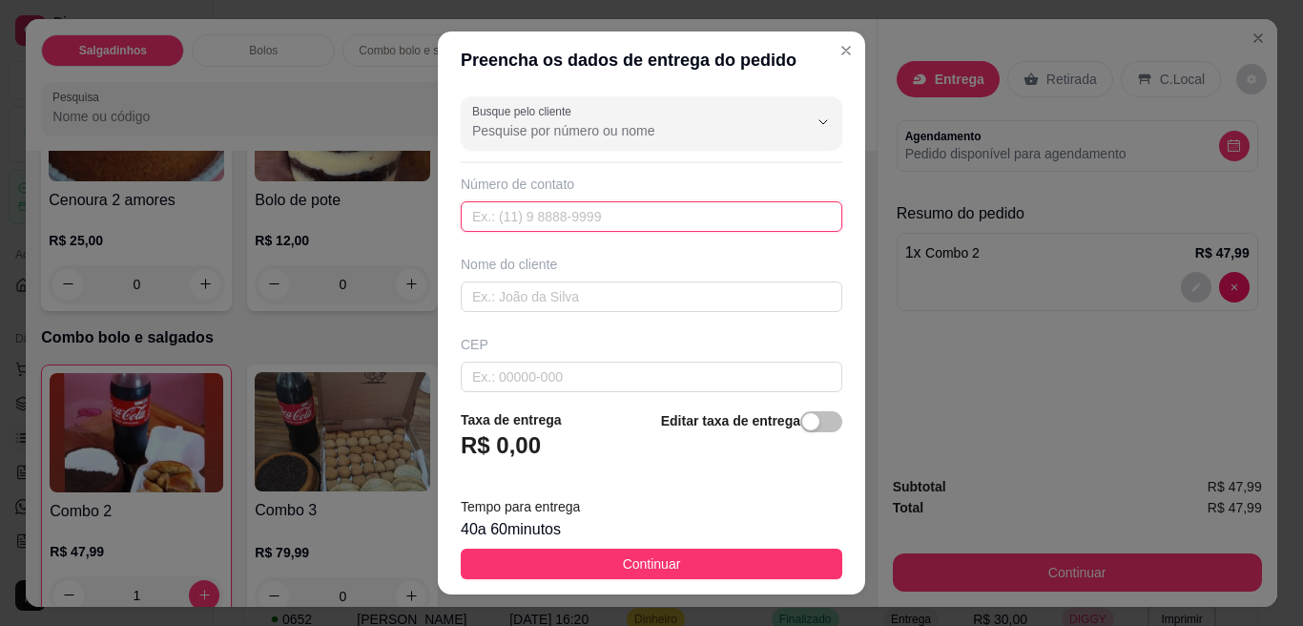
click at [675, 205] on input "text" at bounding box center [652, 216] width 382 height 31
type input "[PHONE_NUMBER]"
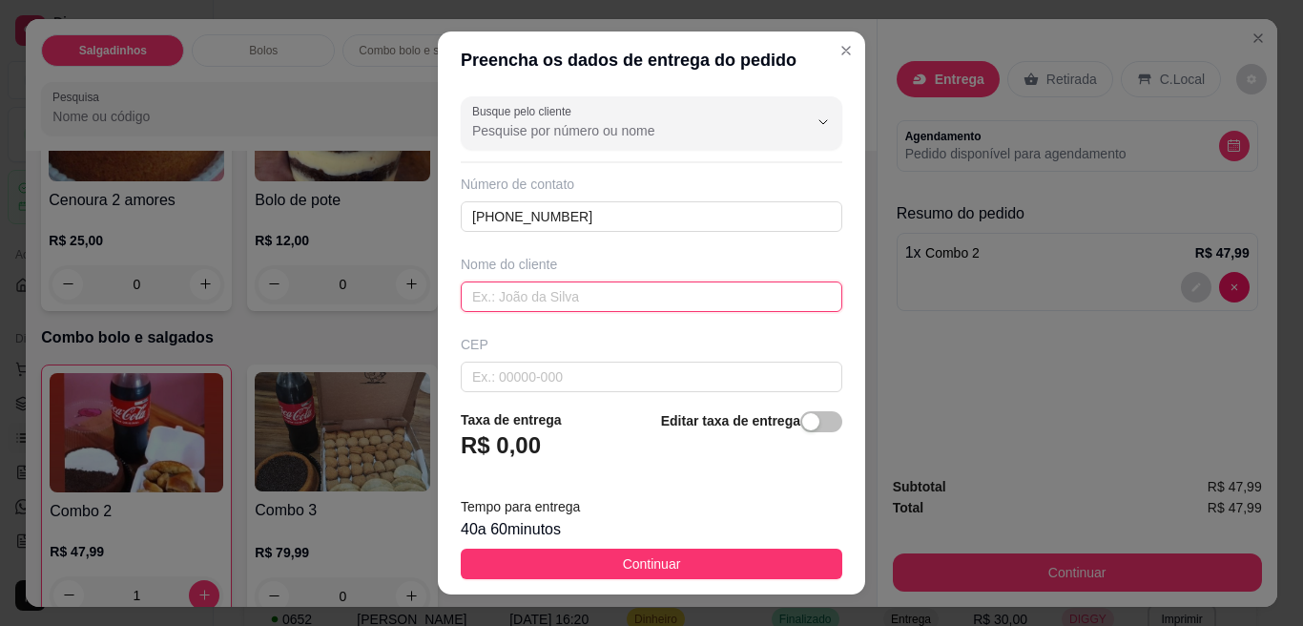
click at [635, 283] on input "text" at bounding box center [652, 296] width 382 height 31
type input "day"
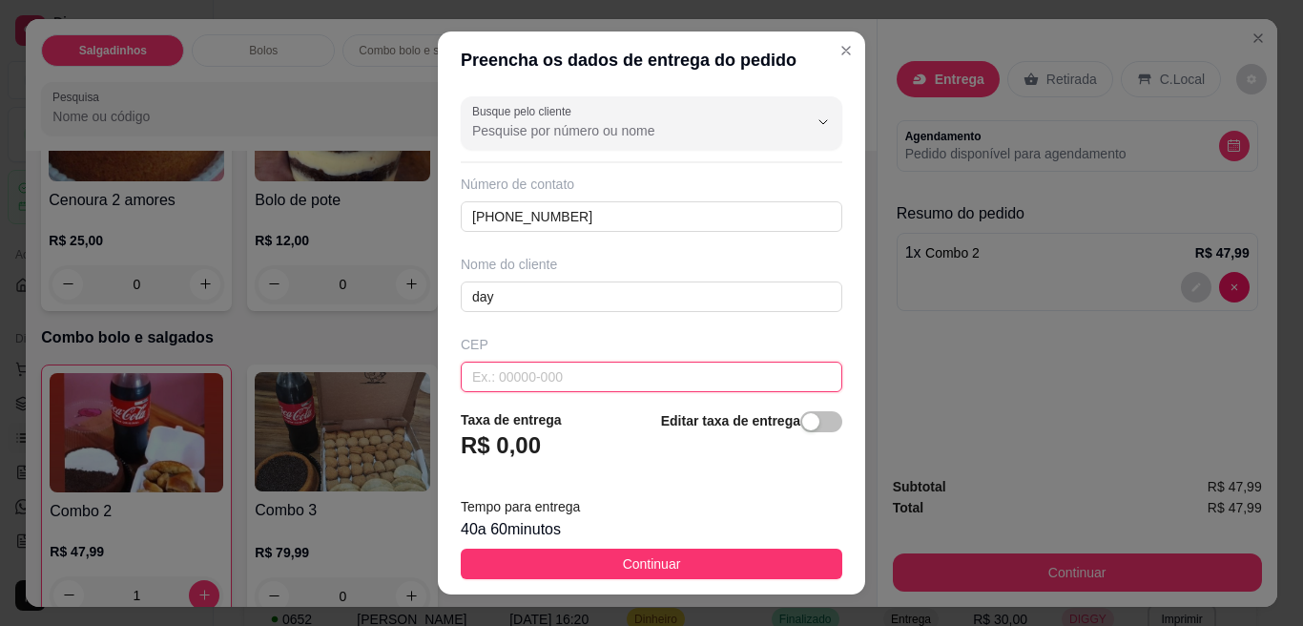
click at [616, 364] on input "text" at bounding box center [652, 376] width 382 height 31
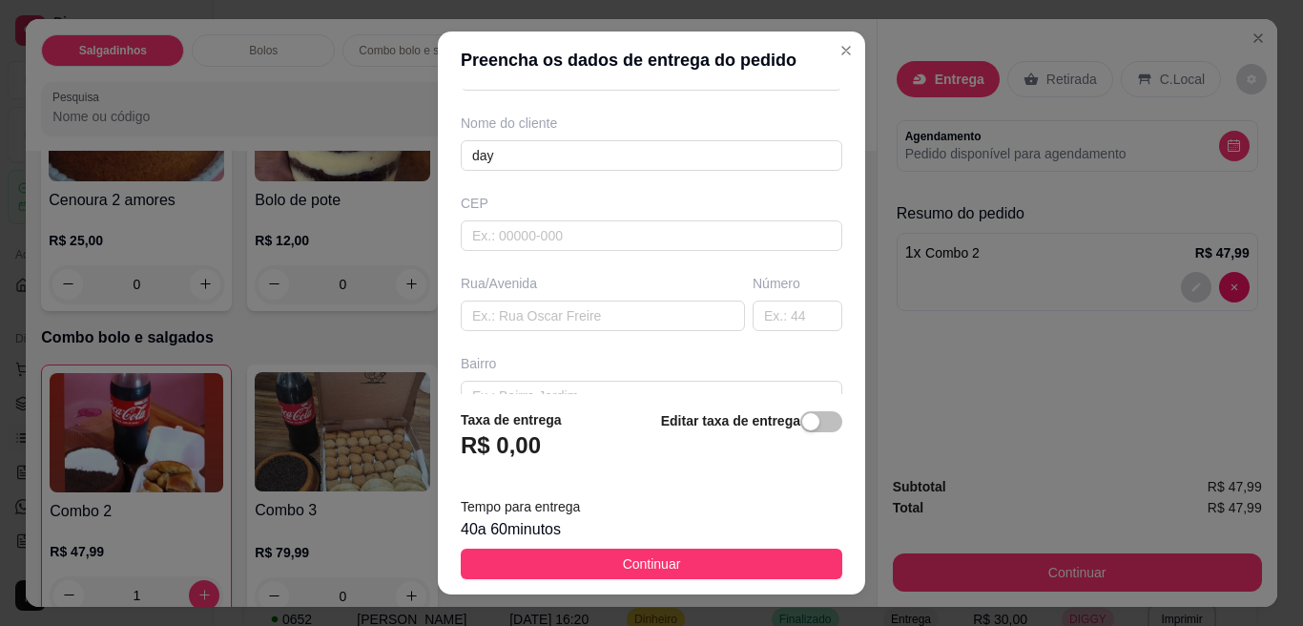
scroll to position [159, 0]
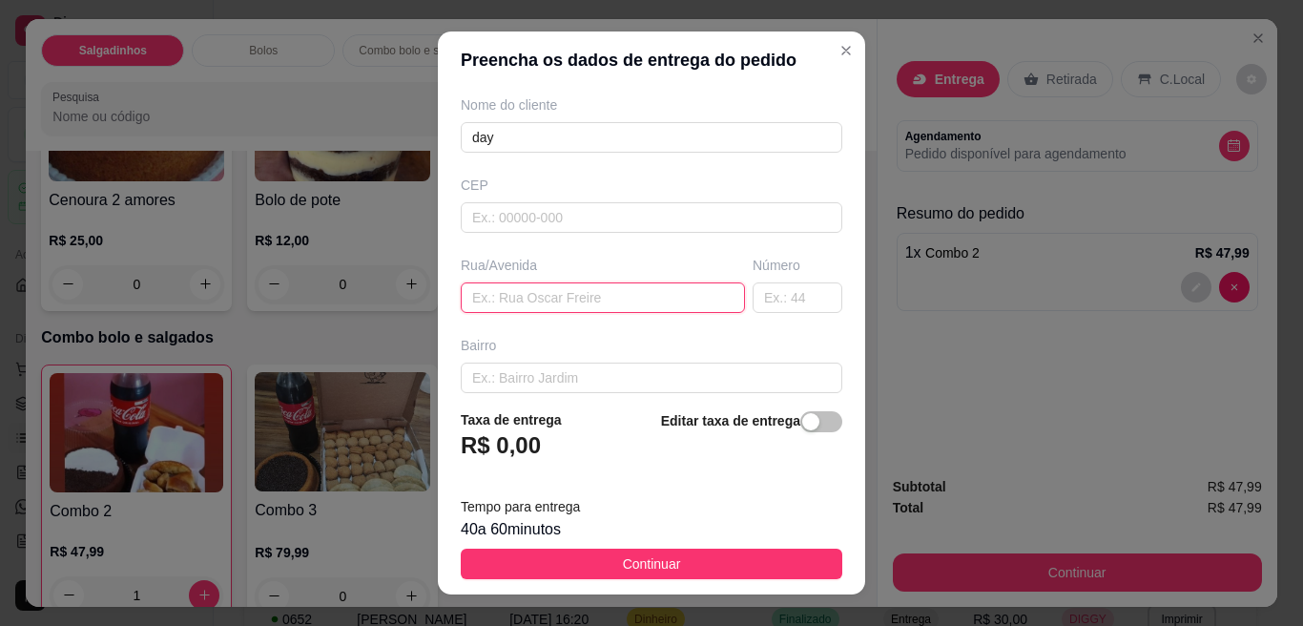
click at [625, 307] on input "text" at bounding box center [603, 297] width 284 height 31
type input "[PERSON_NAME]"
click at [754, 287] on input "text" at bounding box center [798, 297] width 90 height 31
type input "7"
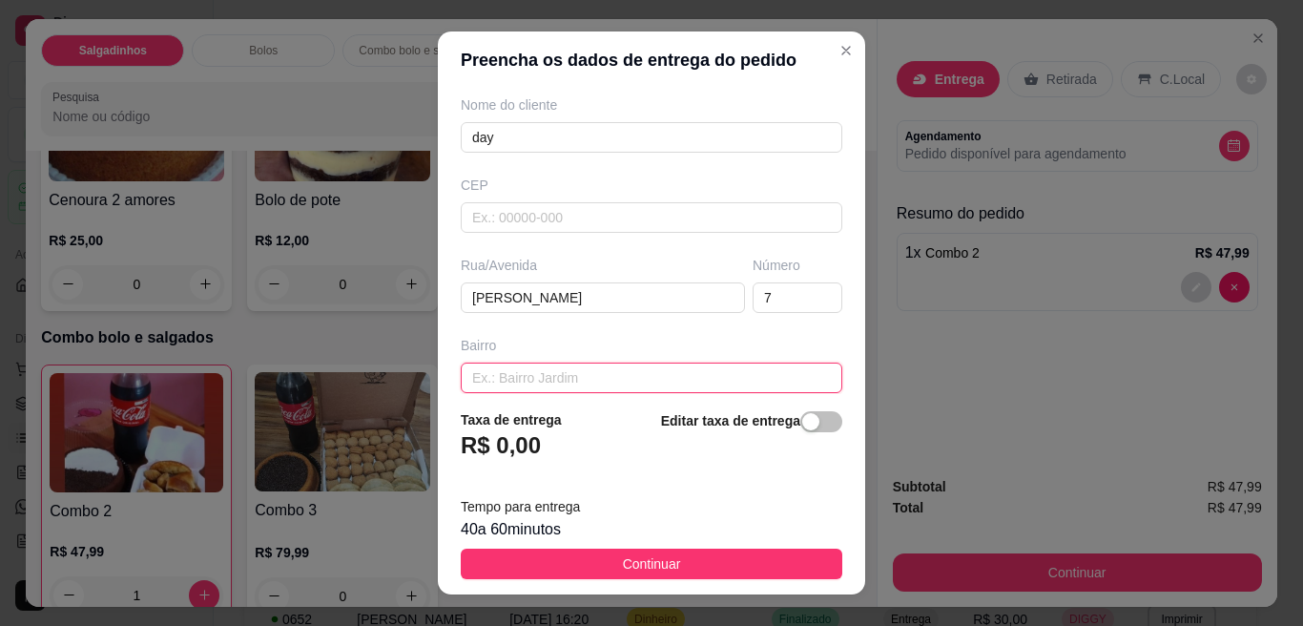
click at [671, 385] on input "text" at bounding box center [652, 377] width 382 height 31
click at [476, 379] on input "sao benedito" at bounding box center [652, 377] width 382 height 31
click at [573, 375] on input "são benedito" at bounding box center [652, 377] width 382 height 31
type input "são benedito"
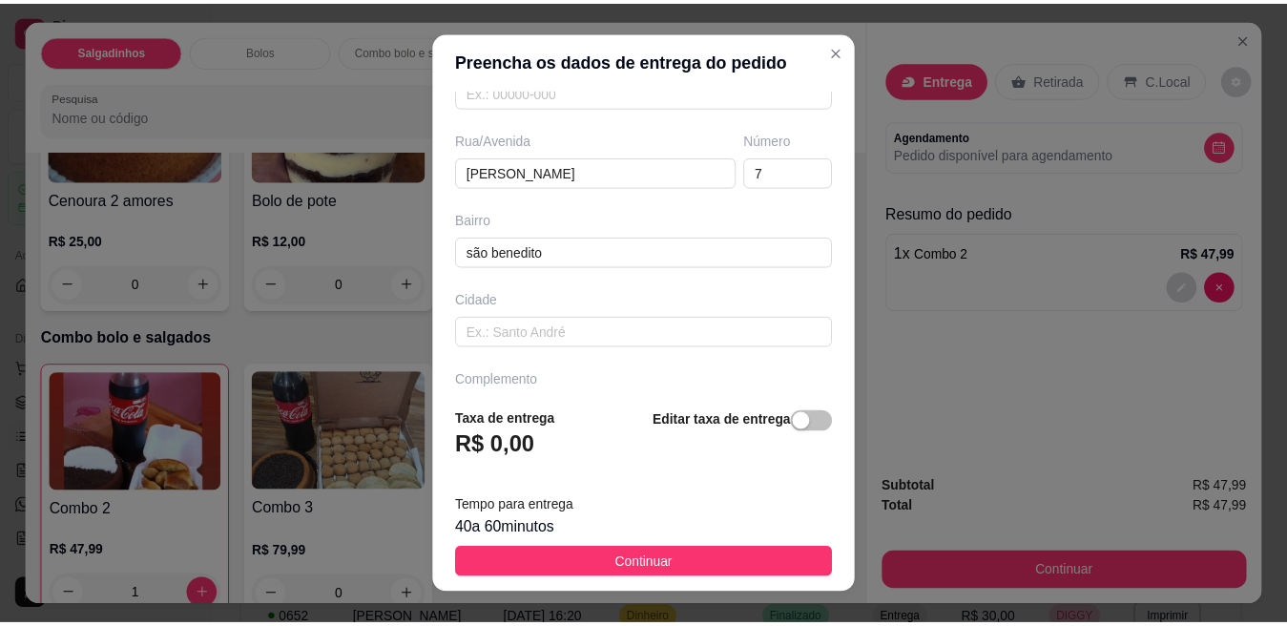
scroll to position [338, 0]
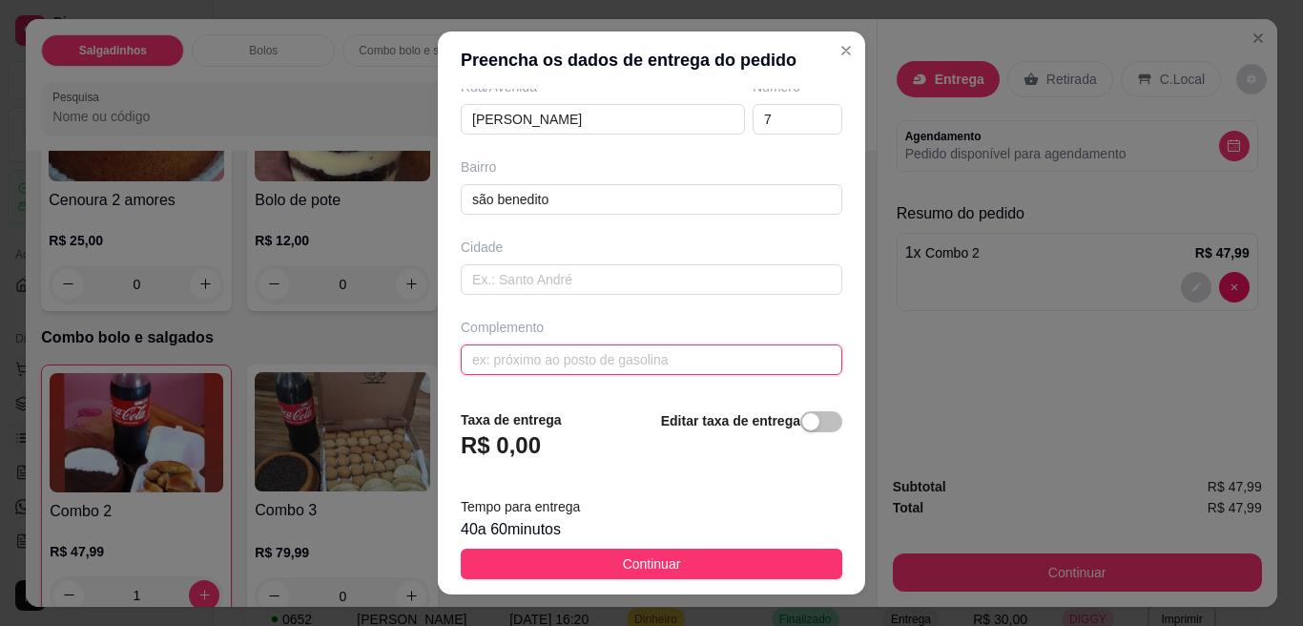
click at [602, 369] on input "text" at bounding box center [652, 359] width 382 height 31
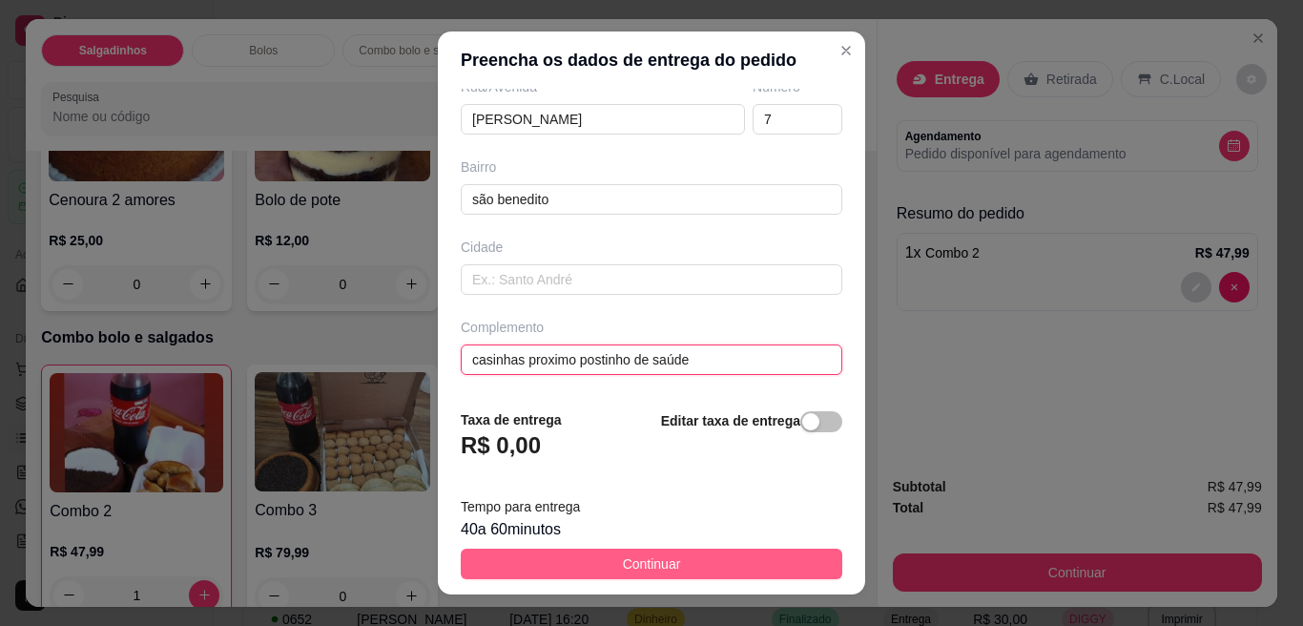
type input "casinhas proximo postinho de saúde"
click at [657, 558] on span "Continuar" at bounding box center [652, 563] width 58 height 21
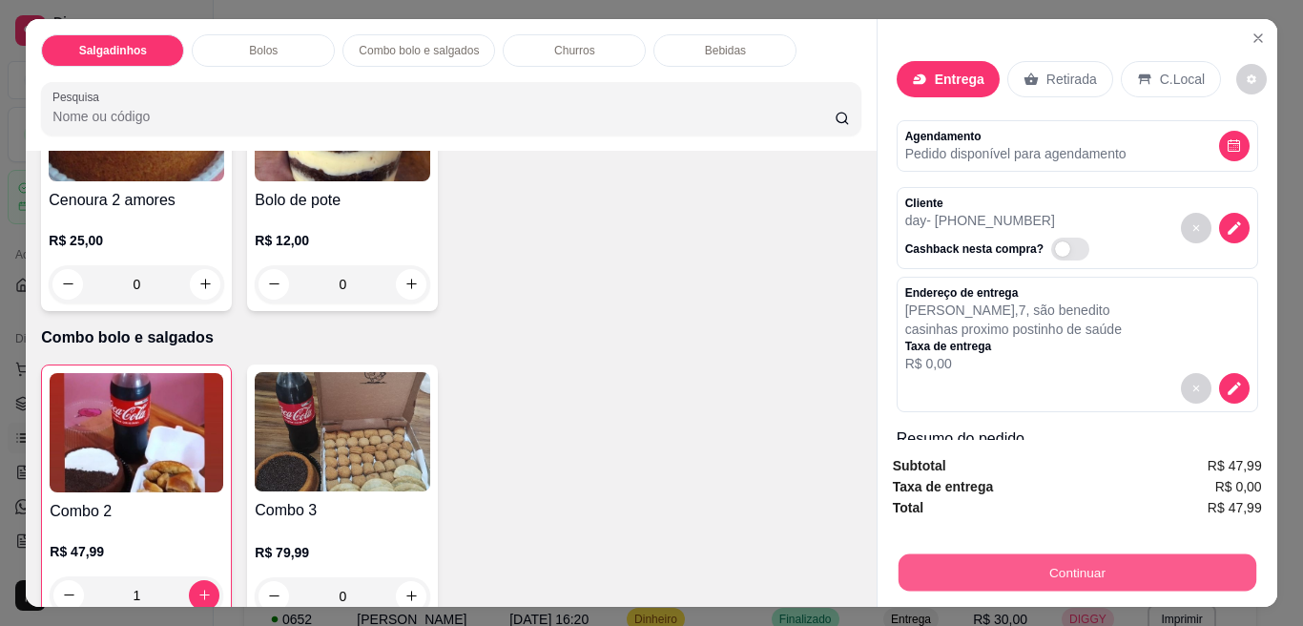
click at [979, 571] on button "Continuar" at bounding box center [1076, 572] width 358 height 37
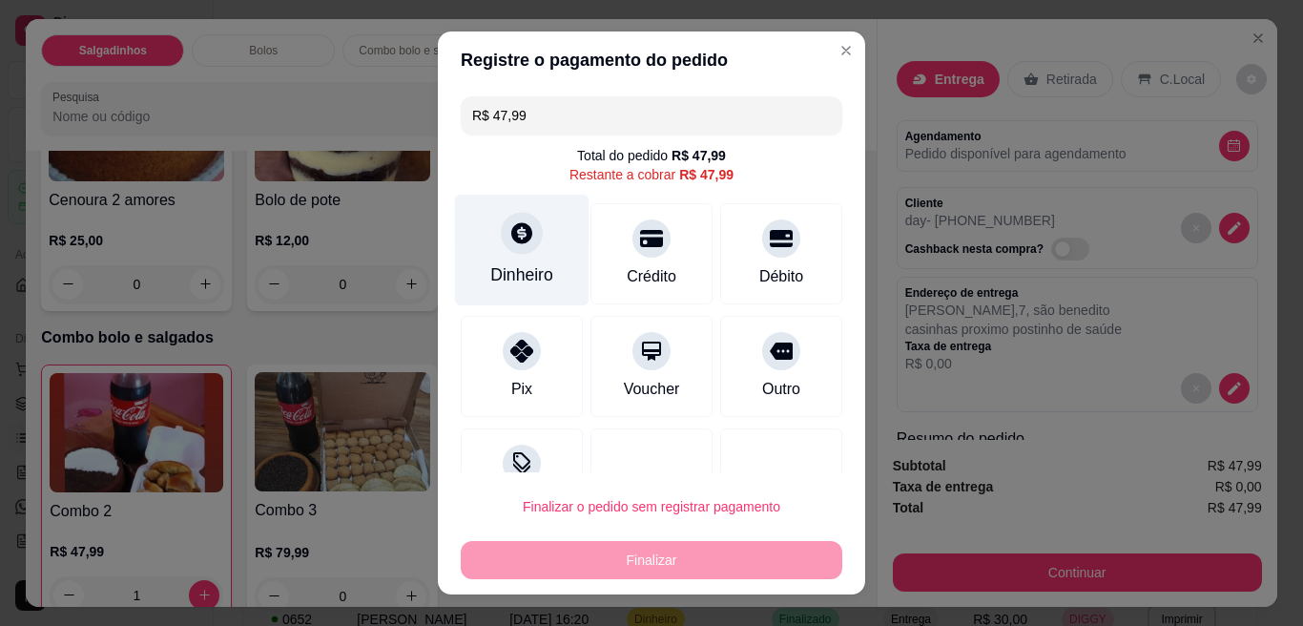
click at [474, 255] on div "Dinheiro" at bounding box center [522, 251] width 134 height 112
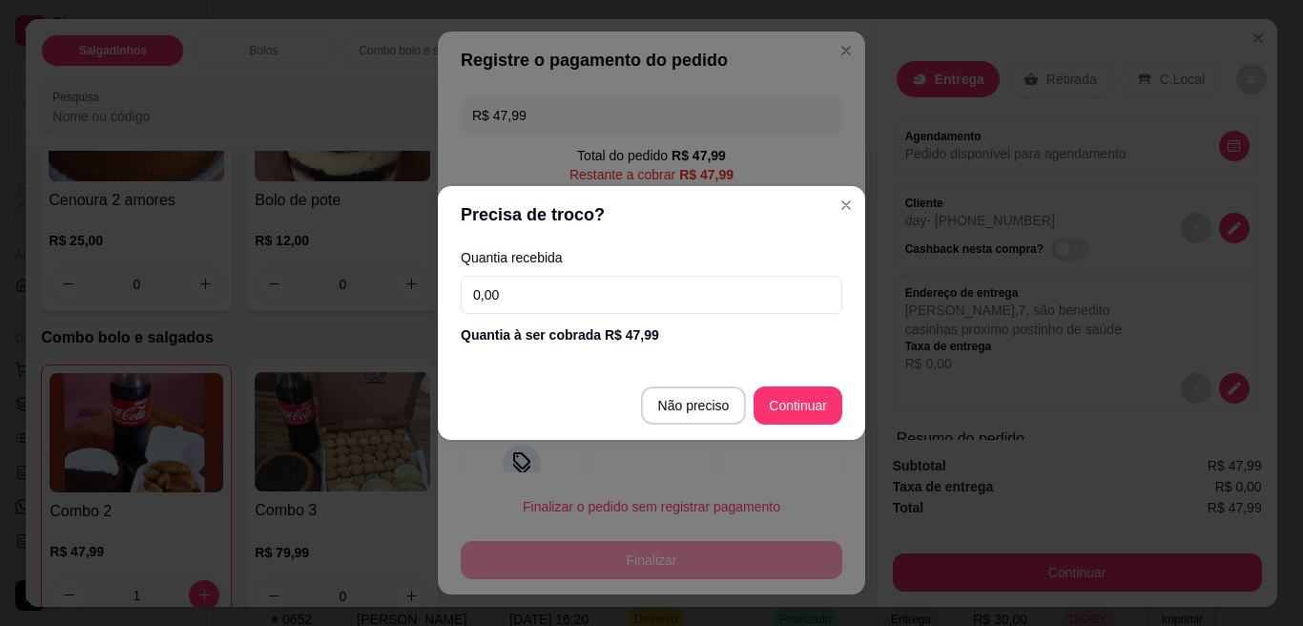
click at [502, 303] on input "0,00" at bounding box center [652, 295] width 382 height 38
type input "50,00"
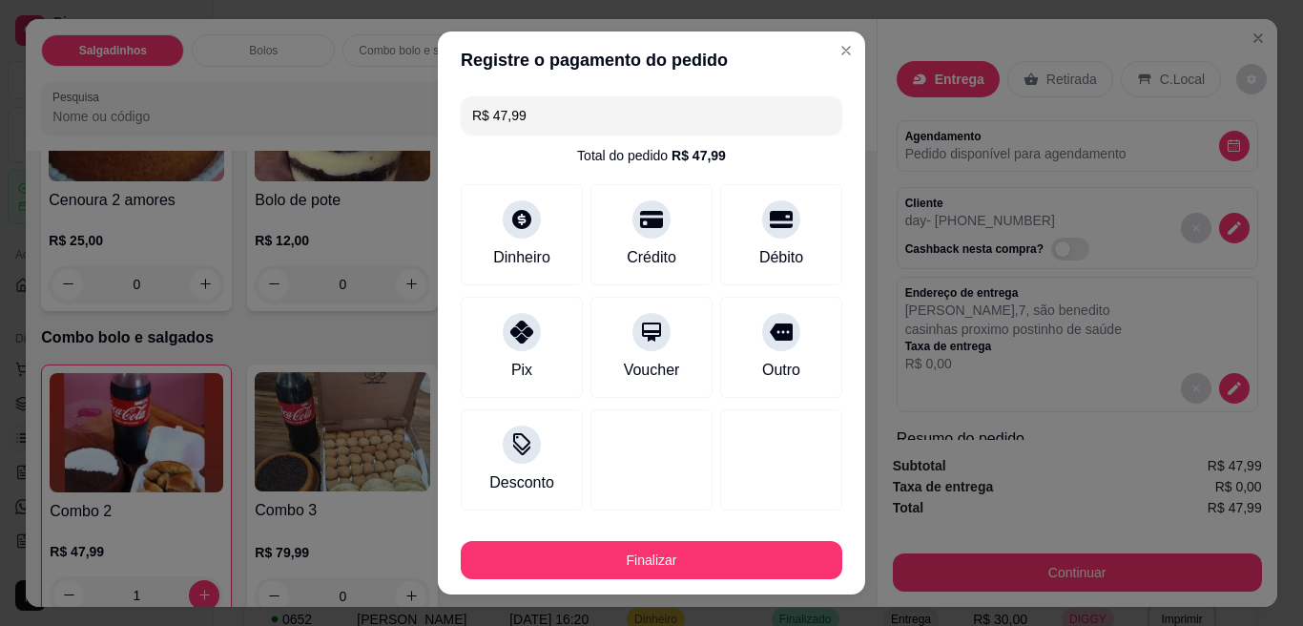
type input "R$ 0,00"
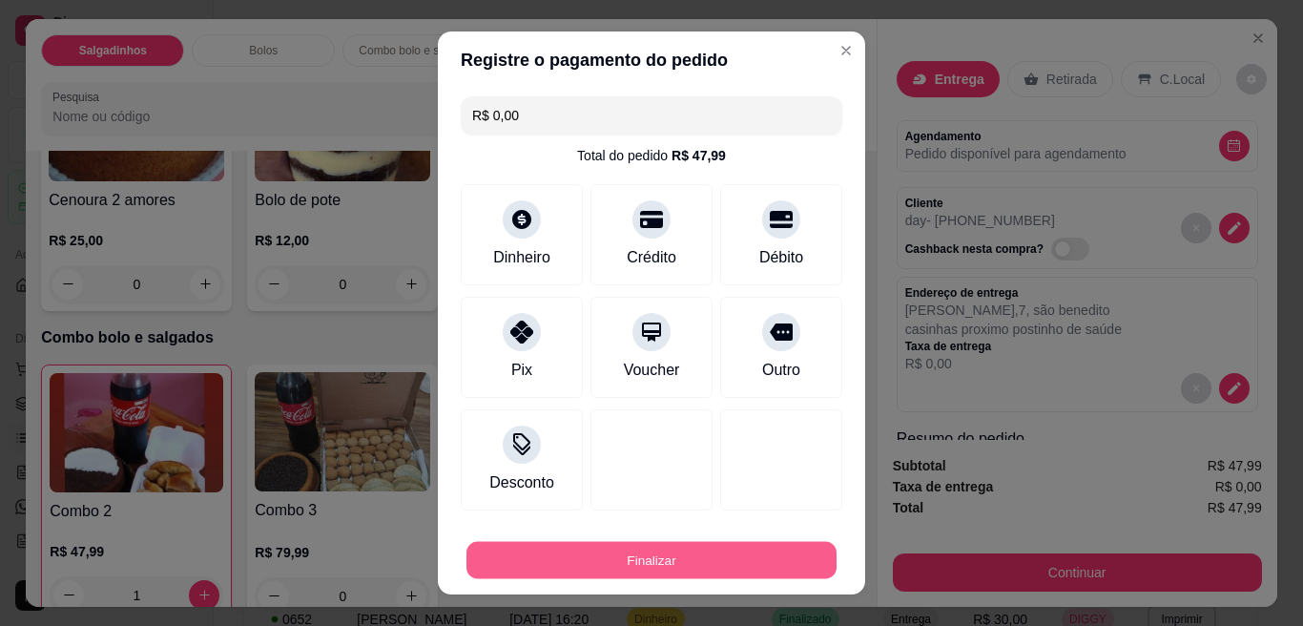
click at [658, 561] on button "Finalizar" at bounding box center [651, 560] width 370 height 37
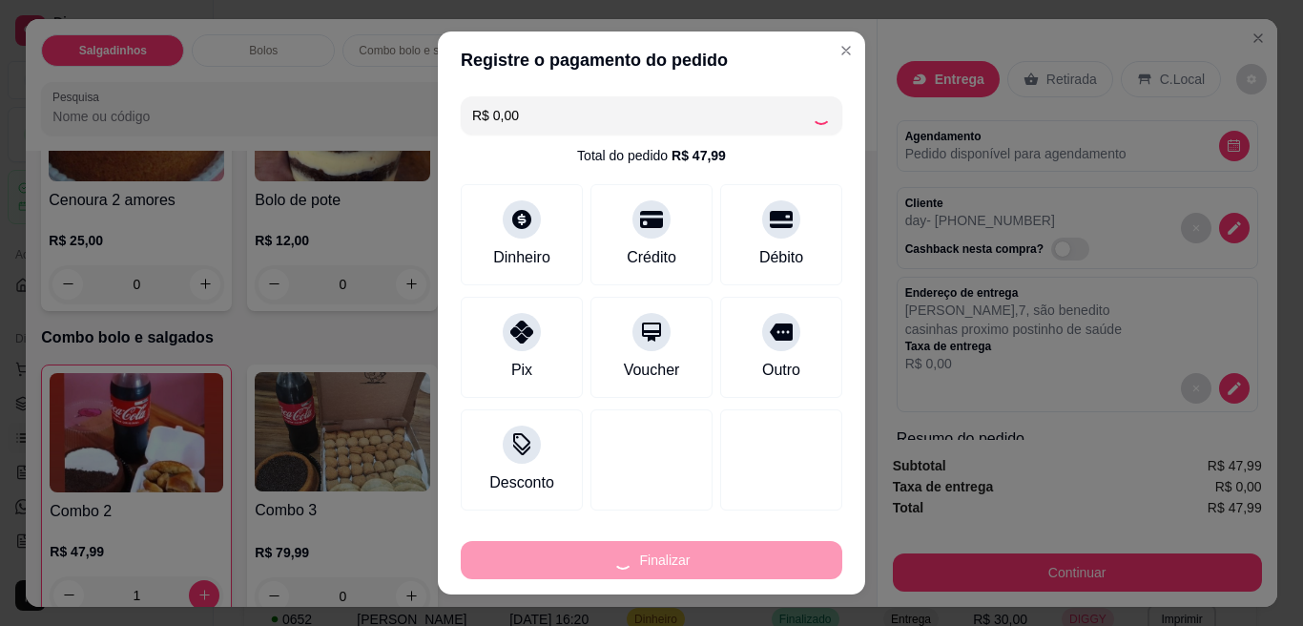
type input "0"
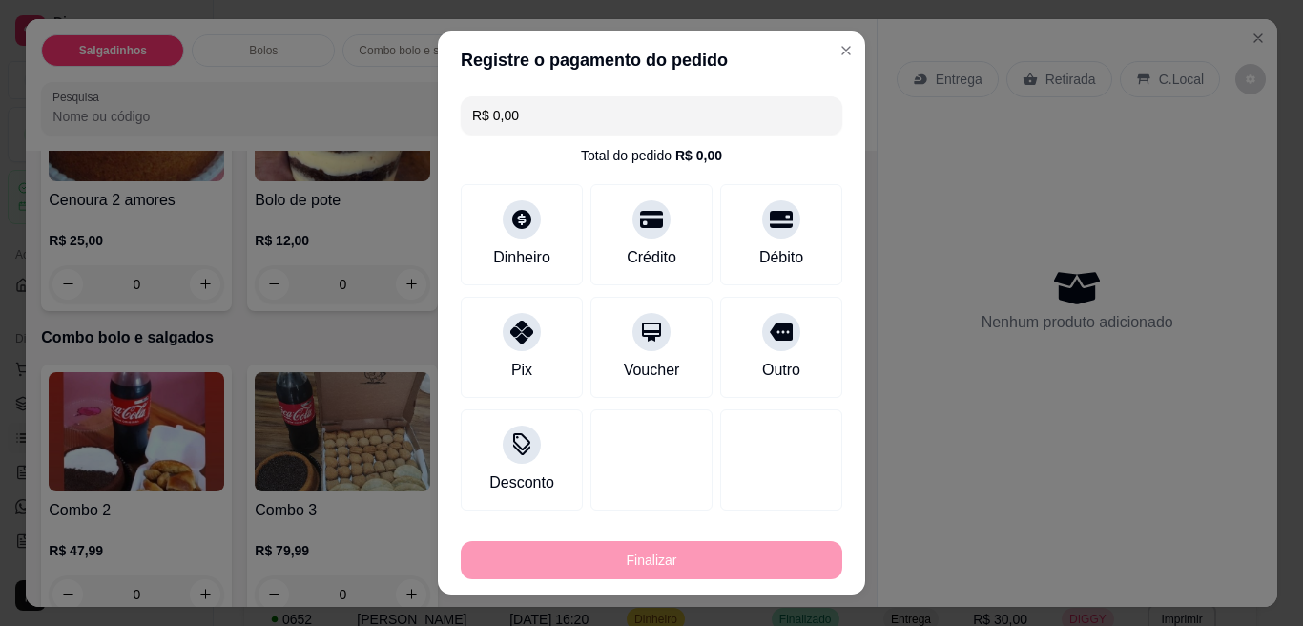
type input "-R$ 47,99"
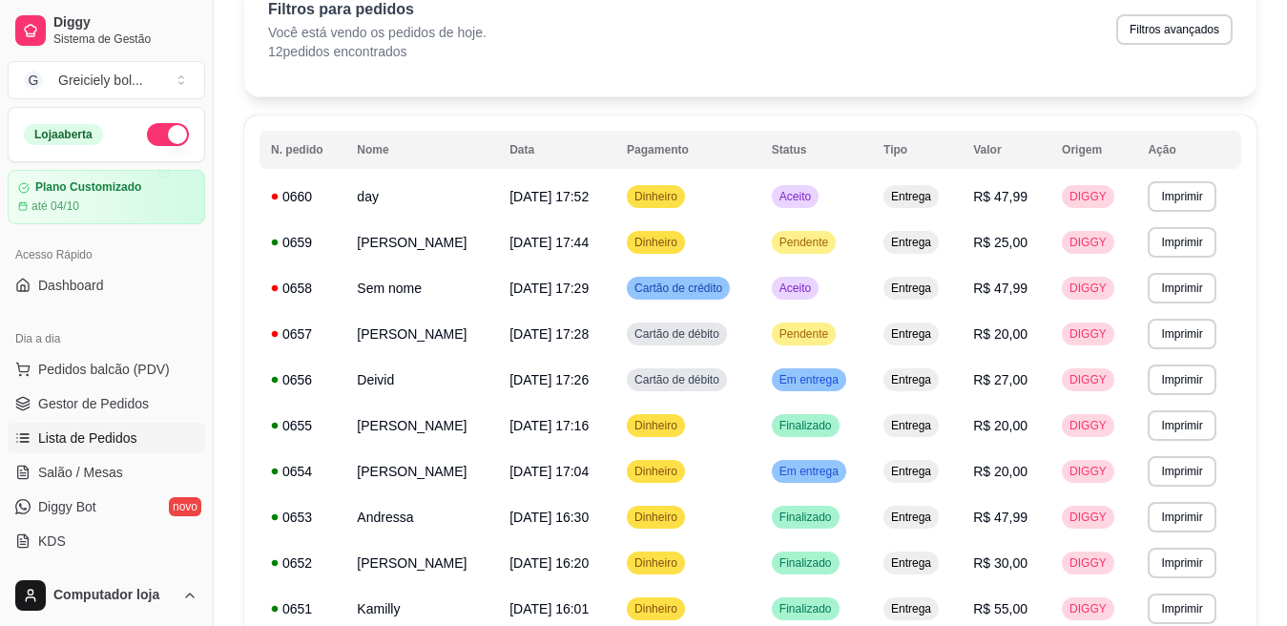
scroll to position [35, 0]
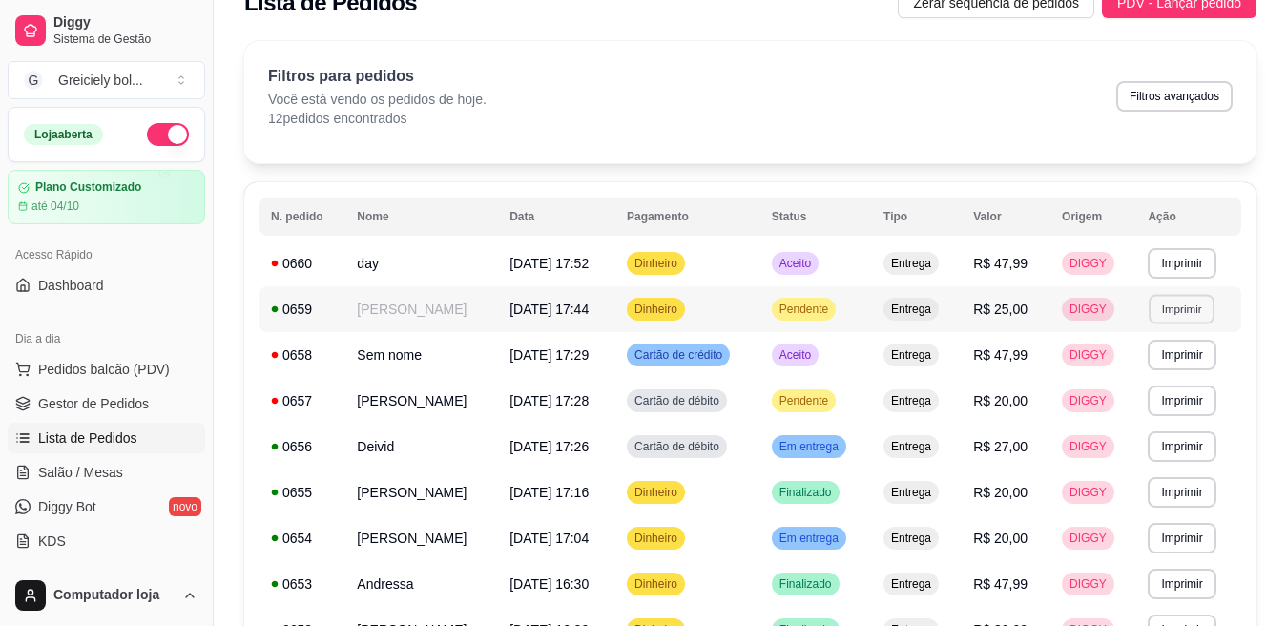
click at [1177, 306] on button "Imprimir" at bounding box center [1182, 309] width 66 height 30
click at [1151, 370] on button "IMPRESSORA" at bounding box center [1155, 376] width 134 height 30
